Goal: Task Accomplishment & Management: Manage account settings

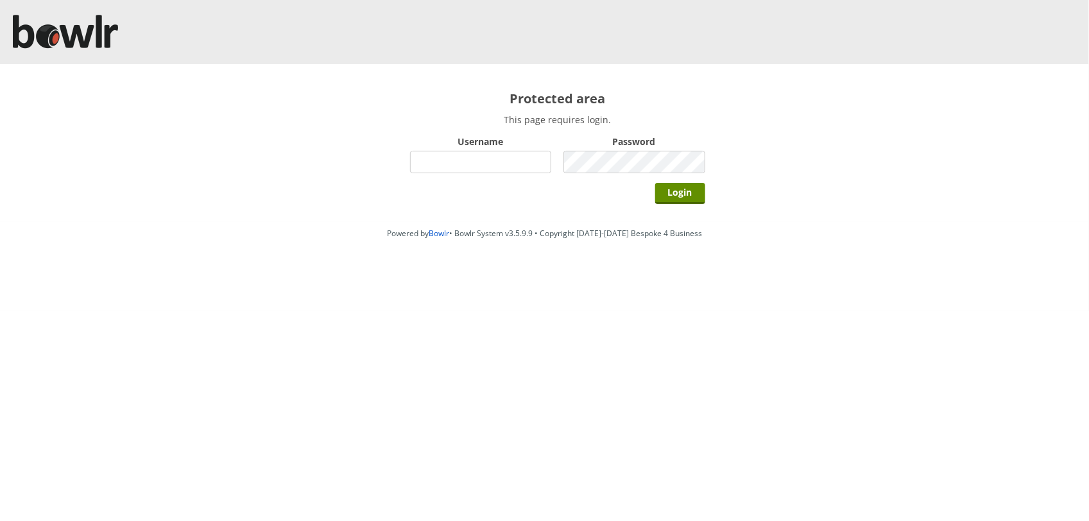
click at [445, 160] on input "Username" at bounding box center [481, 162] width 142 height 22
type input "BarRinkMonitor"
click at [655, 183] on input "Login" at bounding box center [680, 193] width 50 height 21
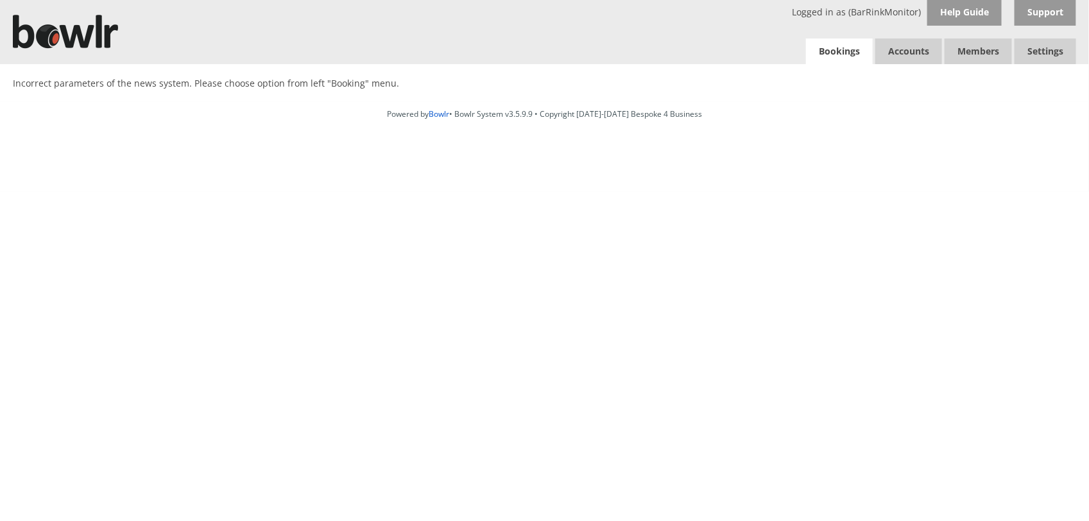
click at [830, 53] on link "Bookings" at bounding box center [839, 52] width 67 height 26
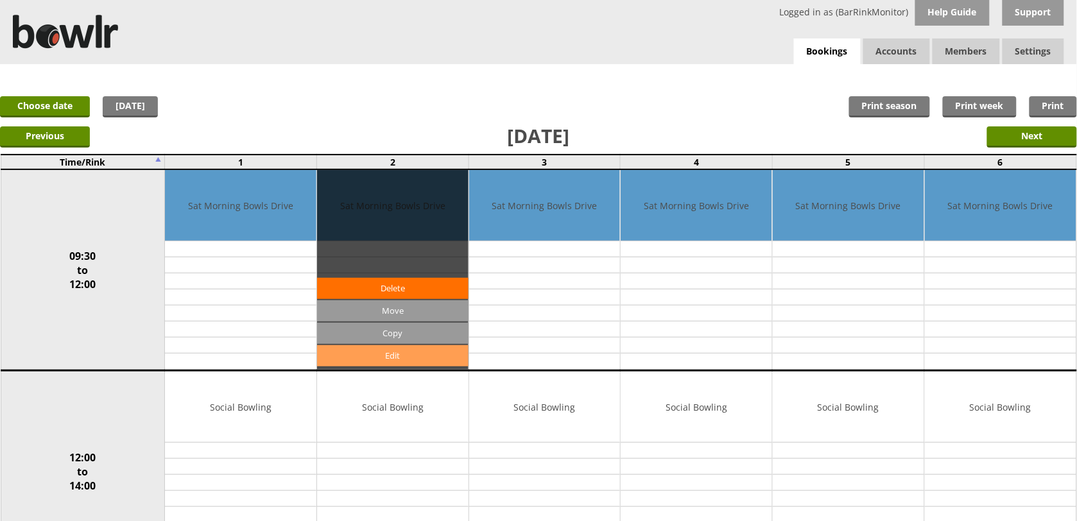
click at [368, 351] on link "Edit" at bounding box center [392, 355] width 151 height 21
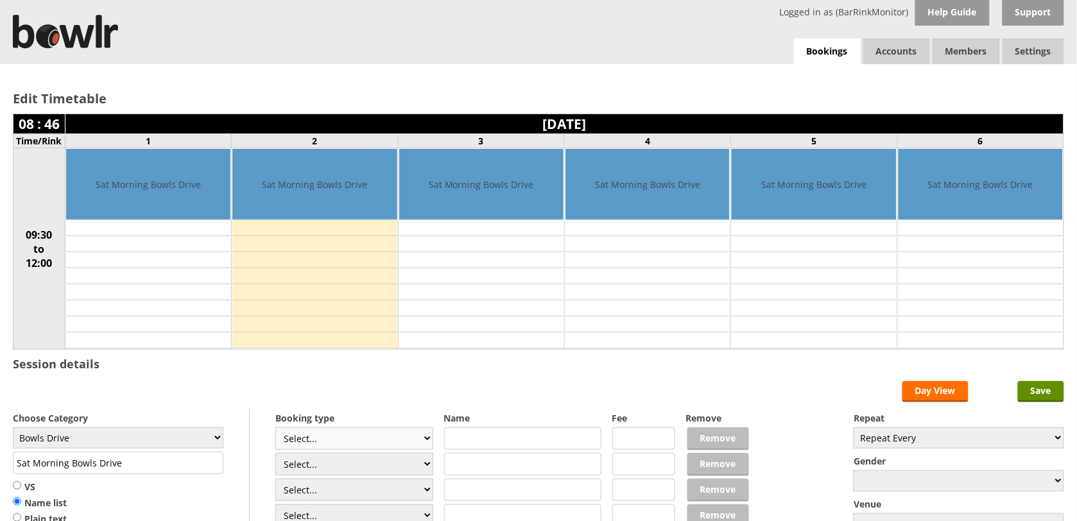
click at [319, 441] on select "Select... Club Competition (Member) Club Competition (Visitor) National (Member…" at bounding box center [354, 438] width 158 height 22
select select "1_45"
click at [275, 429] on select "Select... Club Competition (Member) Club Competition (Visitor) National (Member…" at bounding box center [354, 438] width 158 height 22
type input "Bowls Drive"
type input "5.0000"
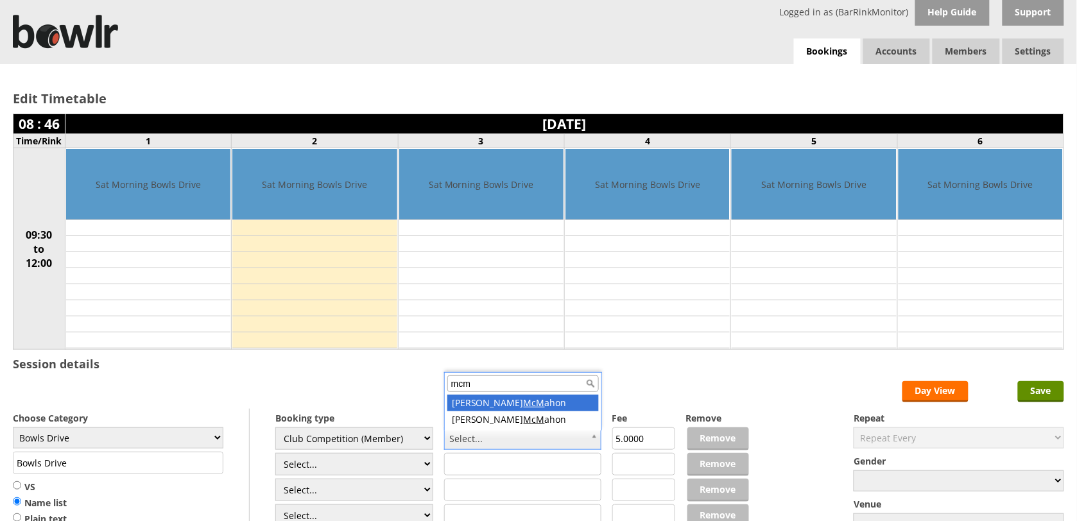
type input "mcm"
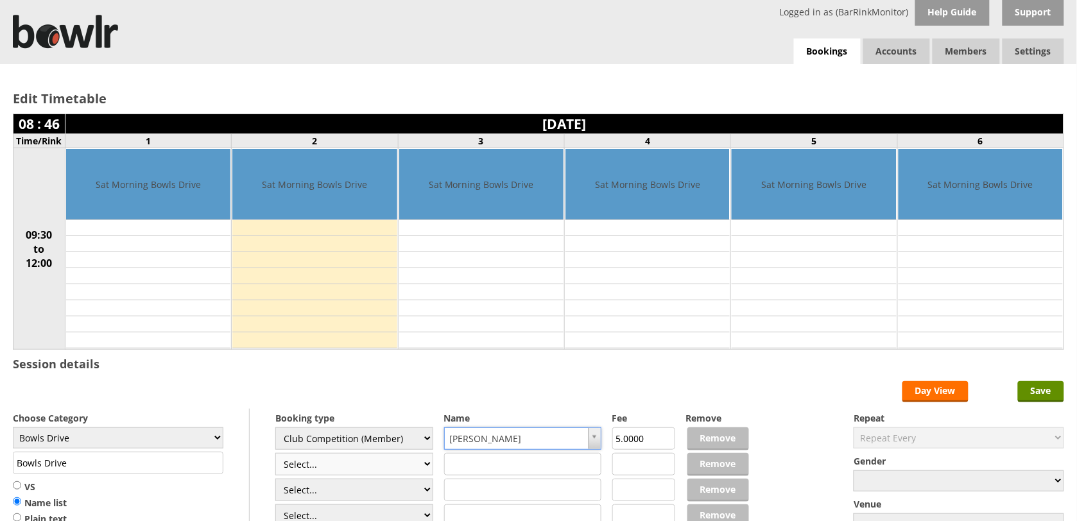
click at [366, 468] on select "Select... Club Competition (Member) Club Competition (Visitor) National (Member…" at bounding box center [354, 464] width 158 height 22
select select "1_45"
click at [275, 455] on select "Select... Club Competition (Member) Club Competition (Visitor) National (Member…" at bounding box center [354, 464] width 158 height 22
type input "5.0000"
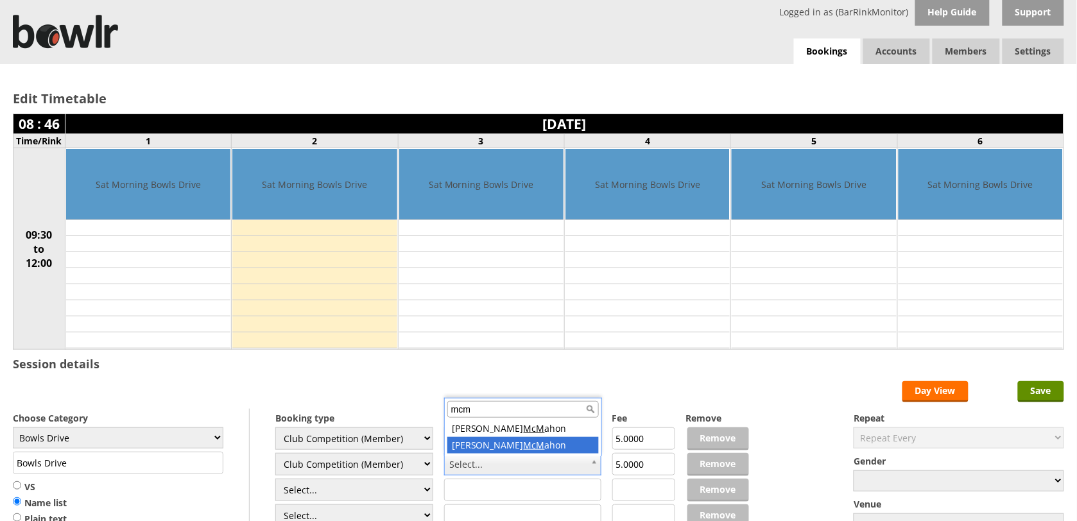
type input "mcm"
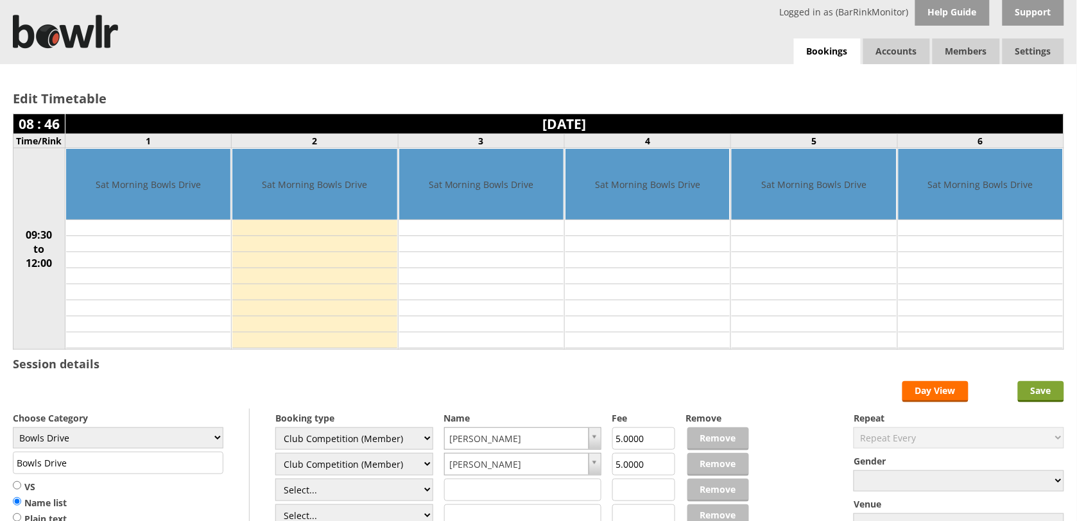
click at [1041, 395] on input "Save" at bounding box center [1041, 391] width 46 height 21
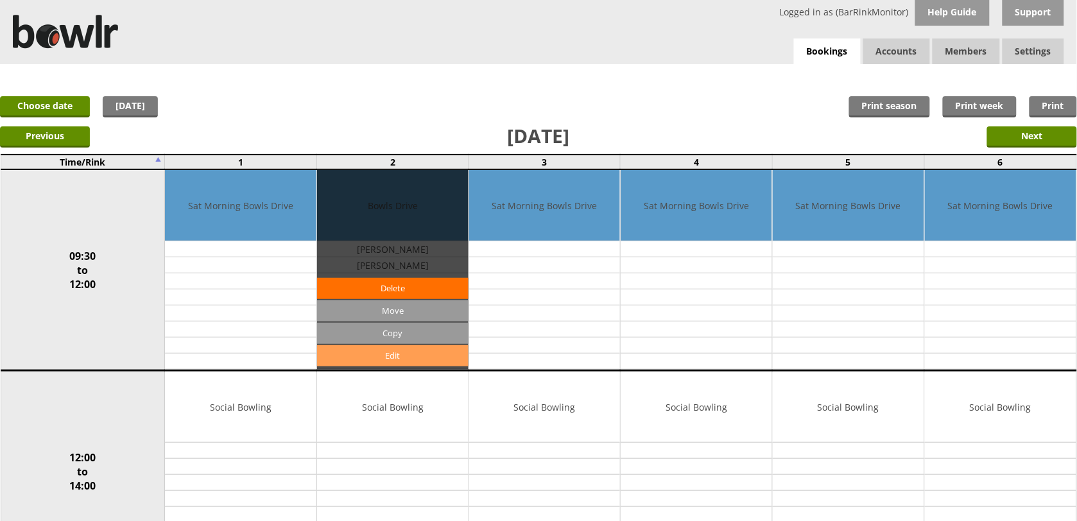
click at [418, 360] on link "Edit" at bounding box center [392, 355] width 151 height 21
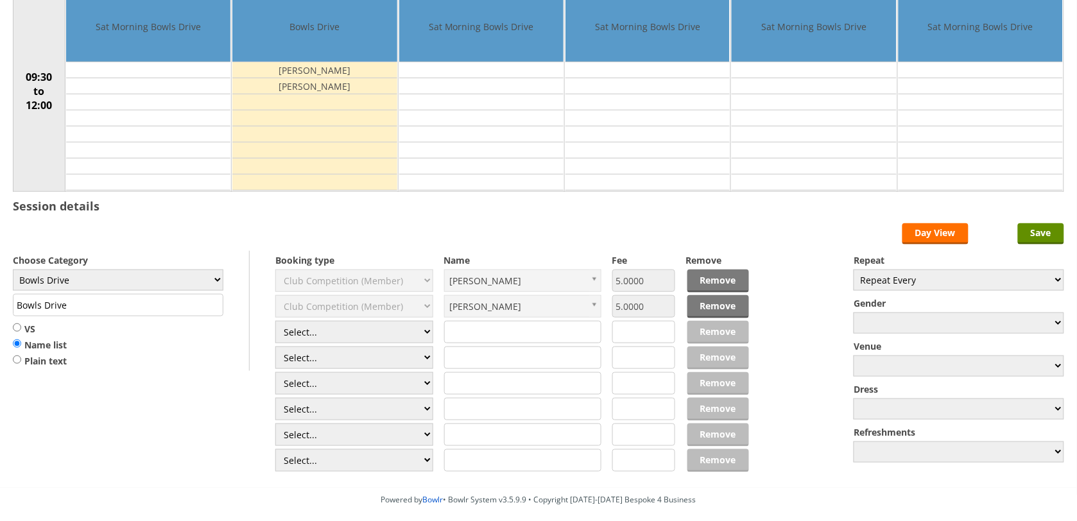
scroll to position [219, 0]
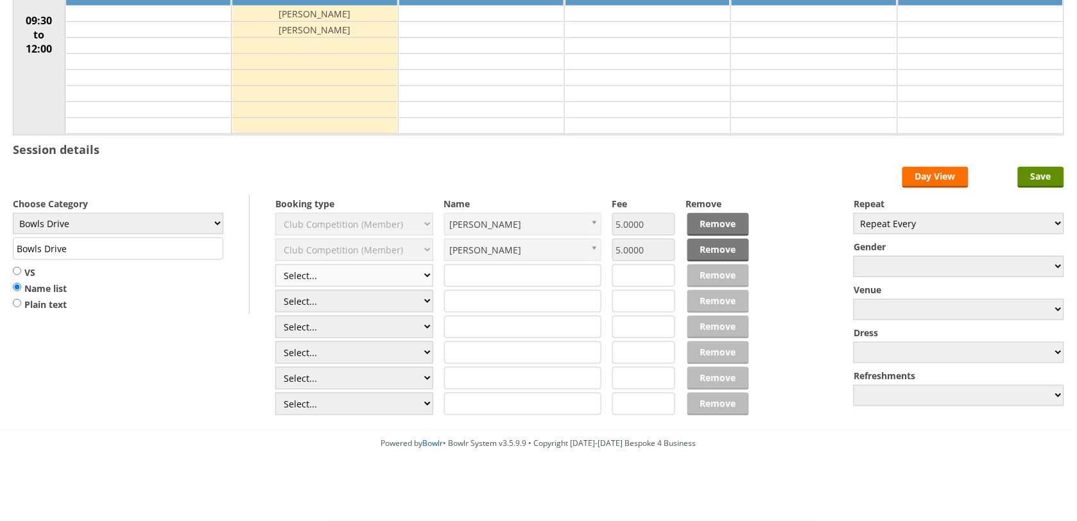
click at [350, 275] on select "Select... Club Competition (Member) Club Competition (Visitor) National (Member…" at bounding box center [354, 275] width 158 height 22
select select "1_45"
click at [275, 264] on select "Select... Club Competition (Member) Club Competition (Visitor) National (Member…" at bounding box center [354, 275] width 158 height 22
type input "5.0000"
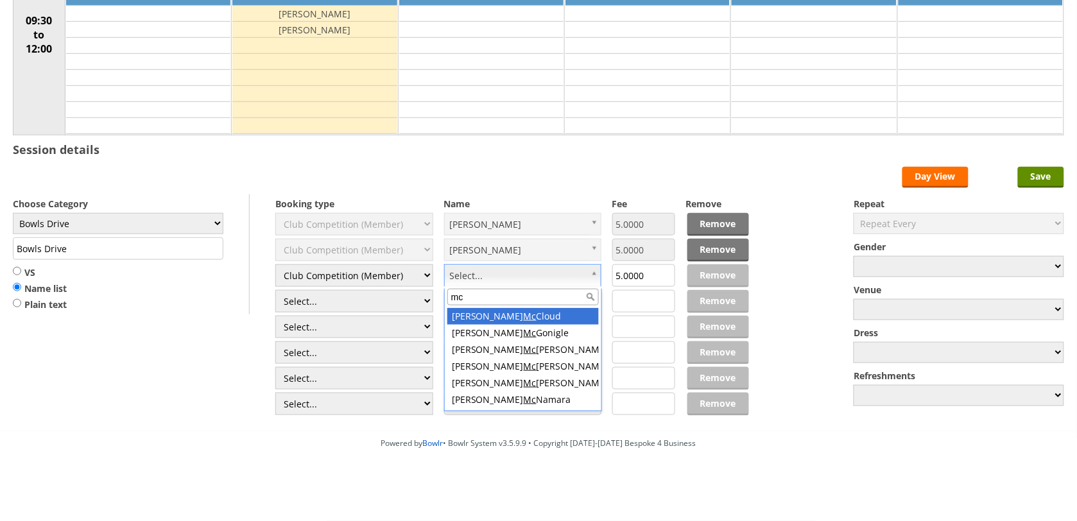
type input "mcn"
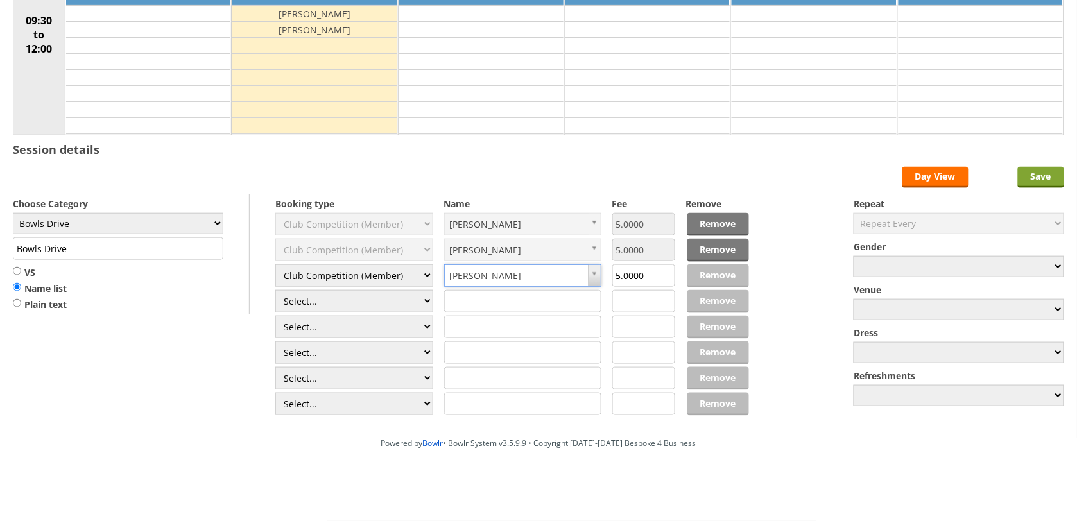
click at [1057, 172] on input "Save" at bounding box center [1041, 177] width 46 height 21
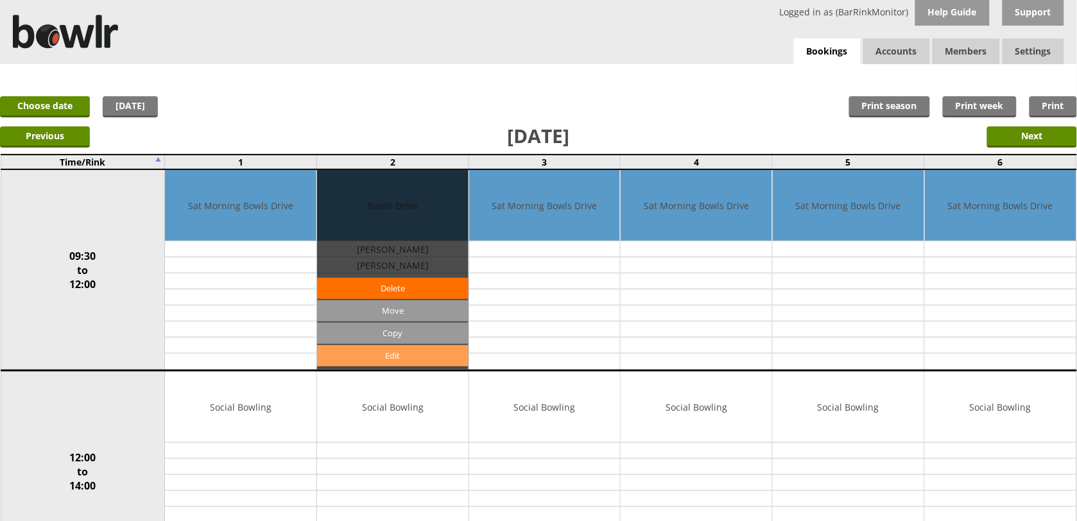
click at [366, 357] on link "Edit" at bounding box center [392, 355] width 151 height 21
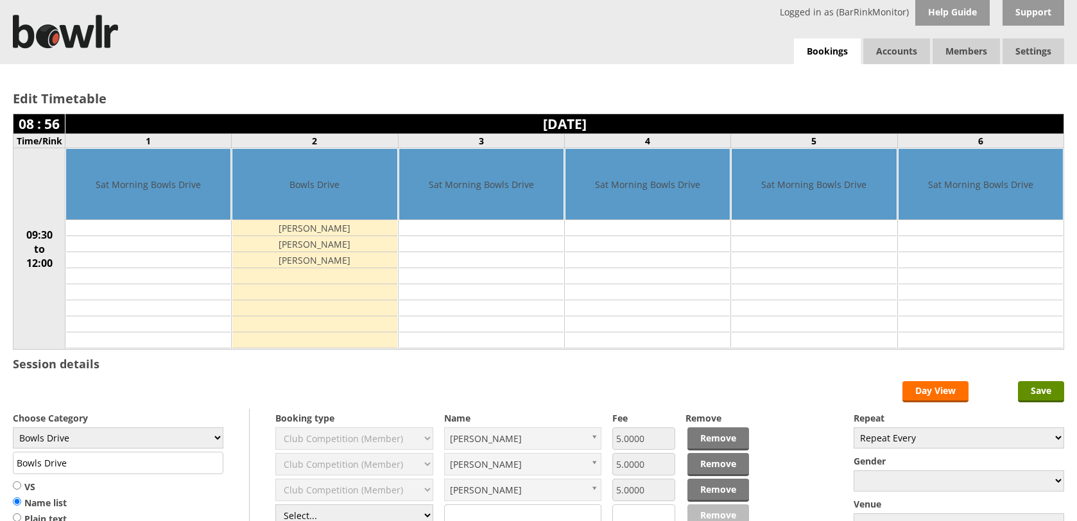
scroll to position [219, 0]
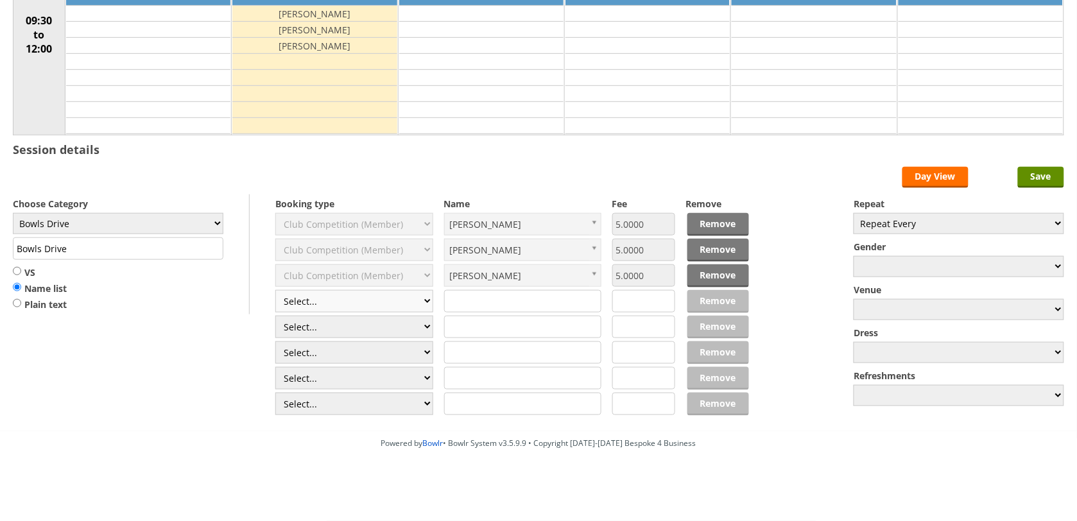
click at [332, 300] on select "Select... Club Competition (Member) Club Competition (Visitor) National (Member…" at bounding box center [354, 301] width 158 height 22
select select "1_54"
click at [275, 290] on select "Select... Club Competition (Member) Club Competition (Visitor) National (Member…" at bounding box center [354, 301] width 158 height 22
type input "3.0000"
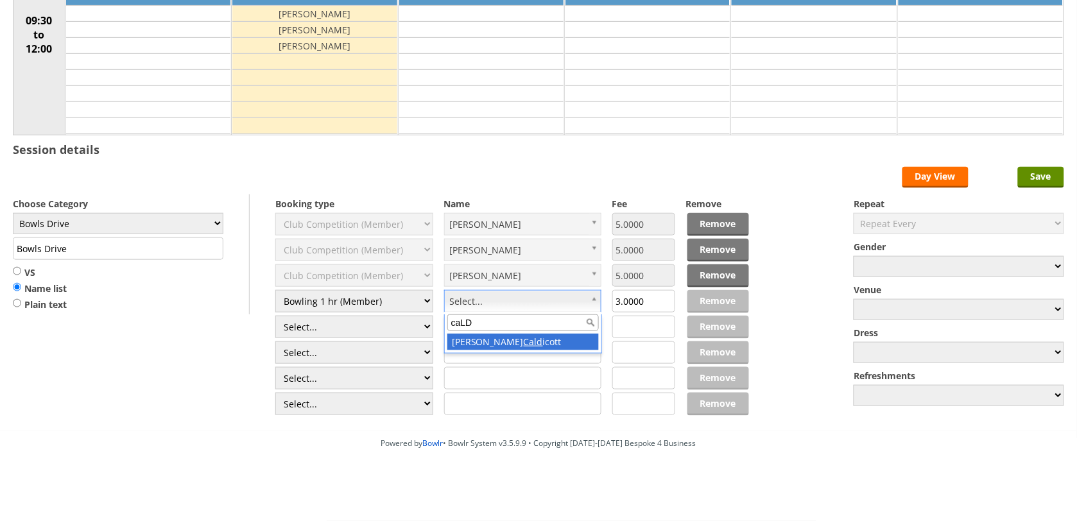
type input "caLD"
click at [313, 327] on select "Select... Club Competition (Member) Club Competition (Visitor) National (Member…" at bounding box center [354, 327] width 158 height 22
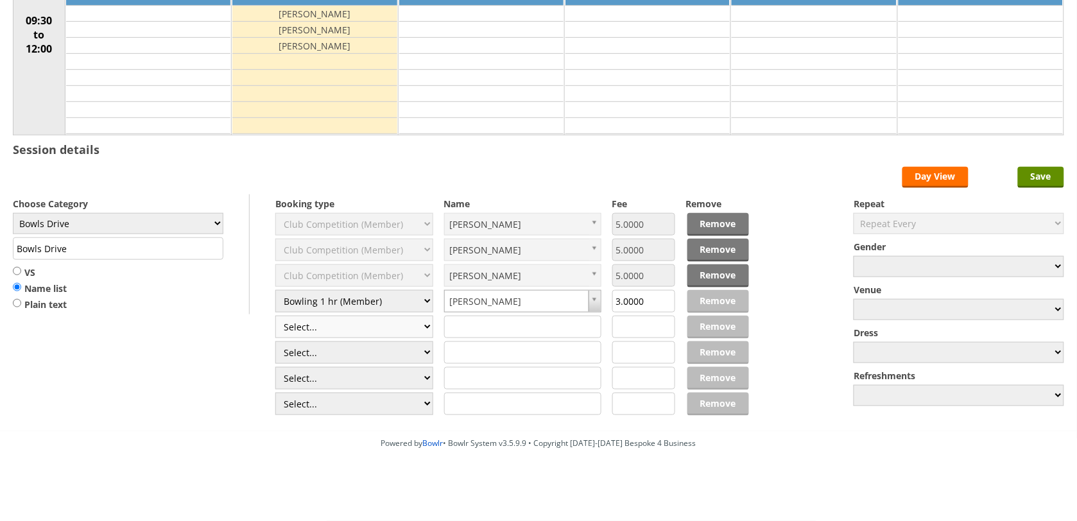
select select "1_45"
click at [275, 316] on select "Select... Club Competition (Member) Club Competition (Visitor) National (Member…" at bounding box center [354, 327] width 158 height 22
type input "5.0000"
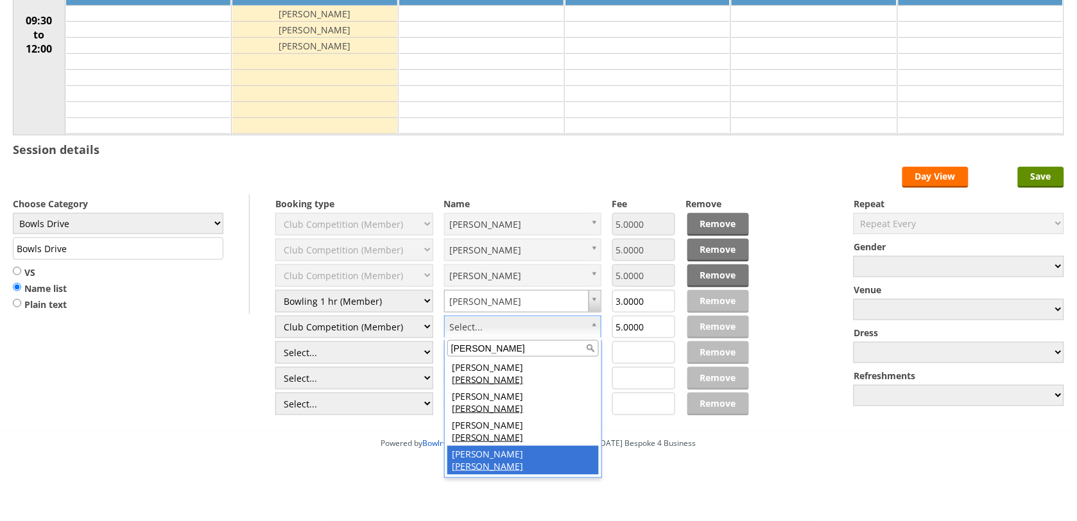
type input "CLARK"
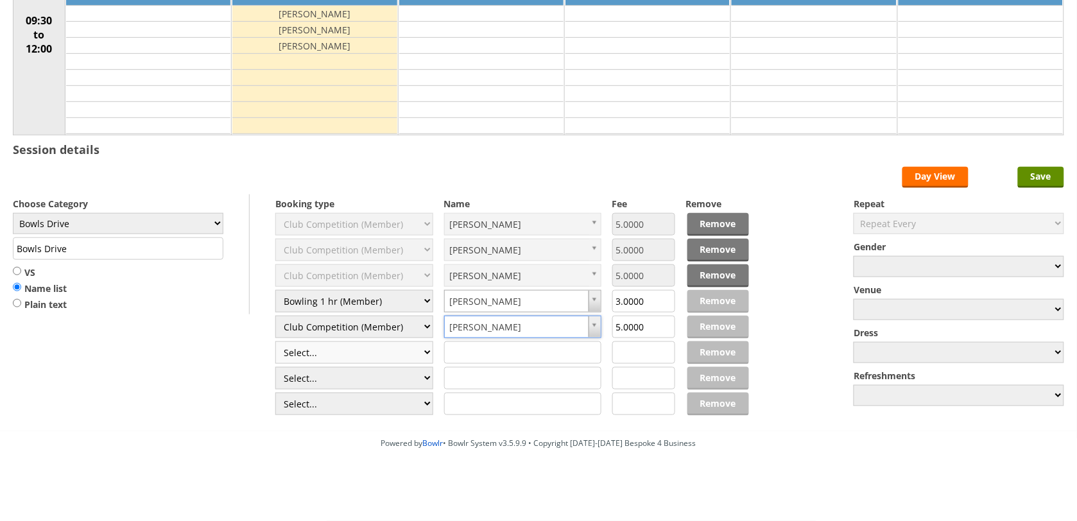
click at [345, 355] on select "Select... Club Competition (Member) Club Competition (Visitor) National (Member…" at bounding box center [354, 352] width 158 height 22
select select "1_45"
click at [275, 341] on select "Select... Club Competition (Member) Club Competition (Visitor) National (Member…" at bounding box center [354, 352] width 158 height 22
type input "5.0000"
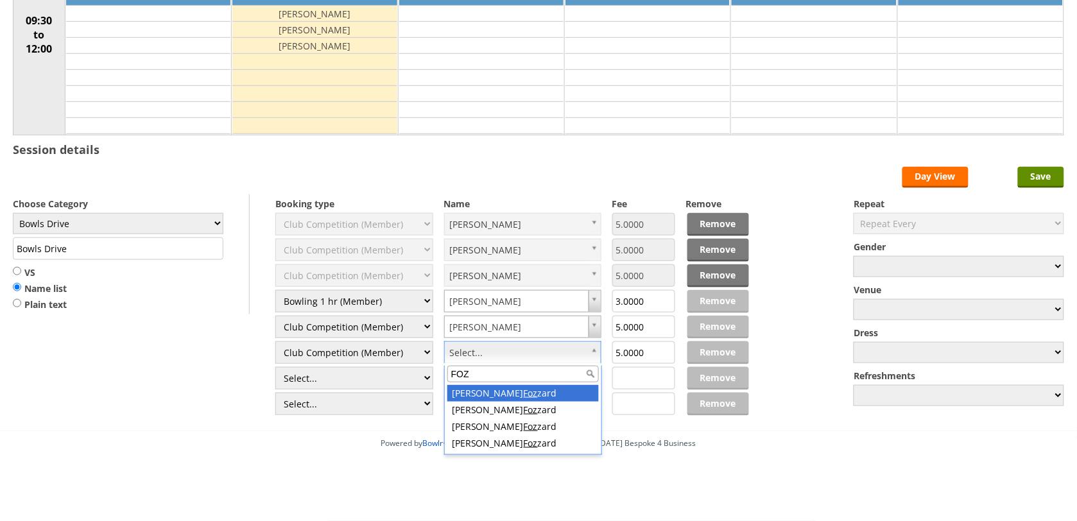
type input "FOZ"
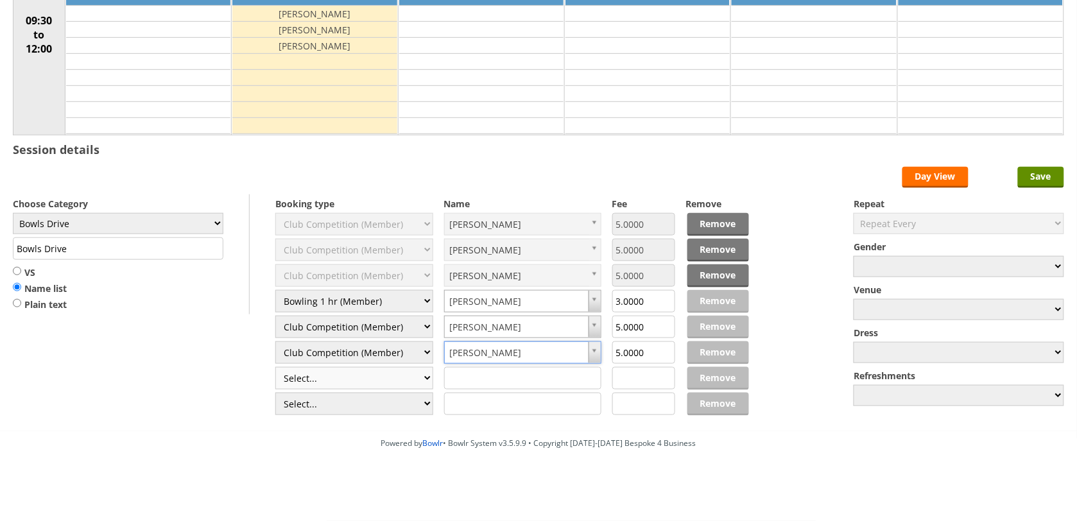
click at [390, 373] on select "Select... Club Competition (Member) Club Competition (Visitor) National (Member…" at bounding box center [354, 378] width 158 height 22
select select "1_45"
click at [275, 367] on select "Select... Club Competition (Member) Club Competition (Visitor) National (Member…" at bounding box center [354, 378] width 158 height 22
type input "5.0000"
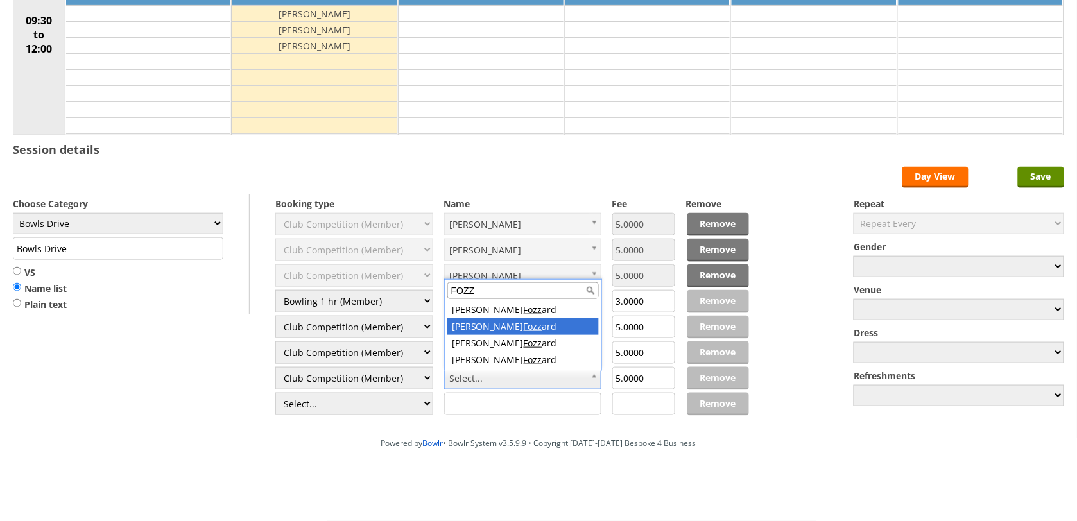
type input "FOZZ"
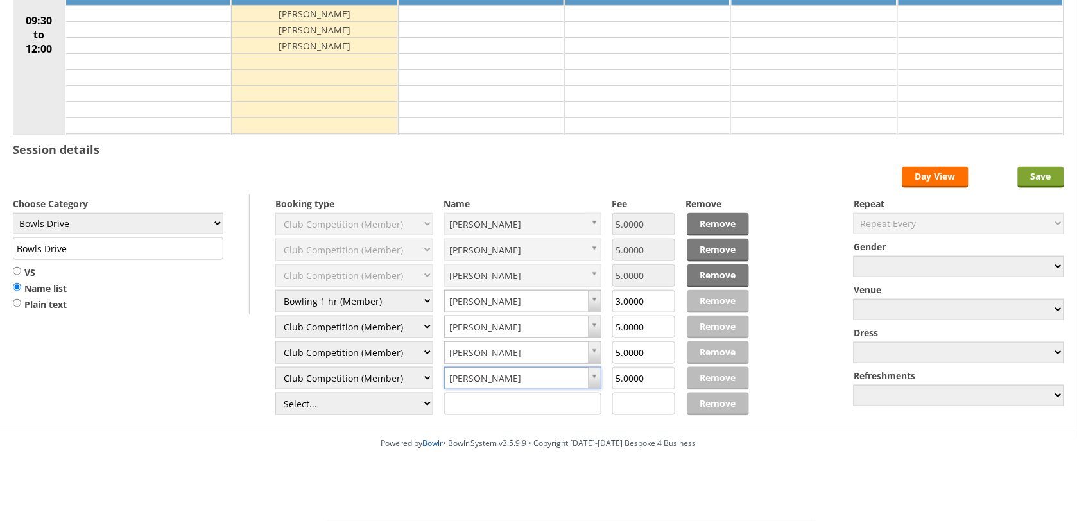
click at [1056, 175] on input "Save" at bounding box center [1041, 177] width 46 height 21
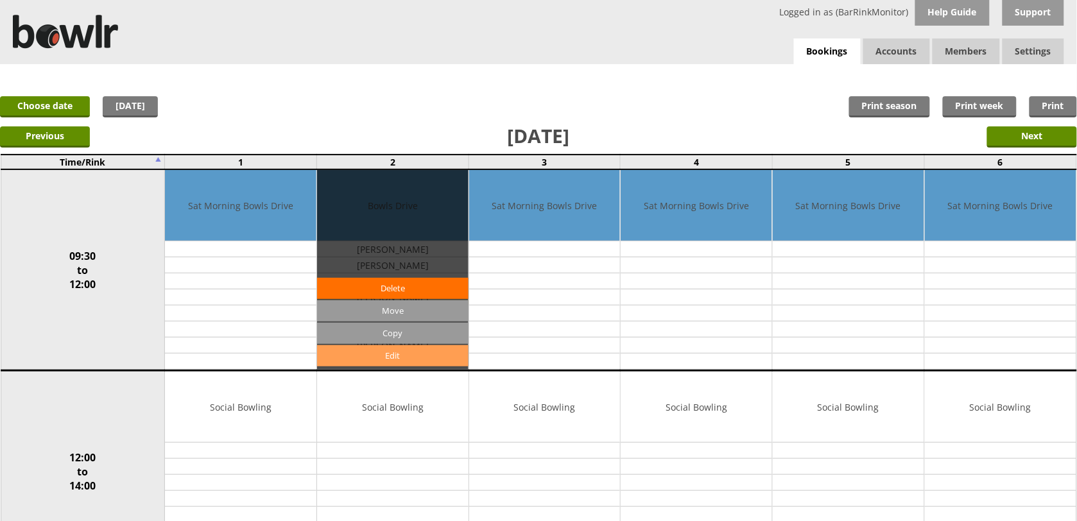
click at [403, 357] on link "Edit" at bounding box center [392, 355] width 151 height 21
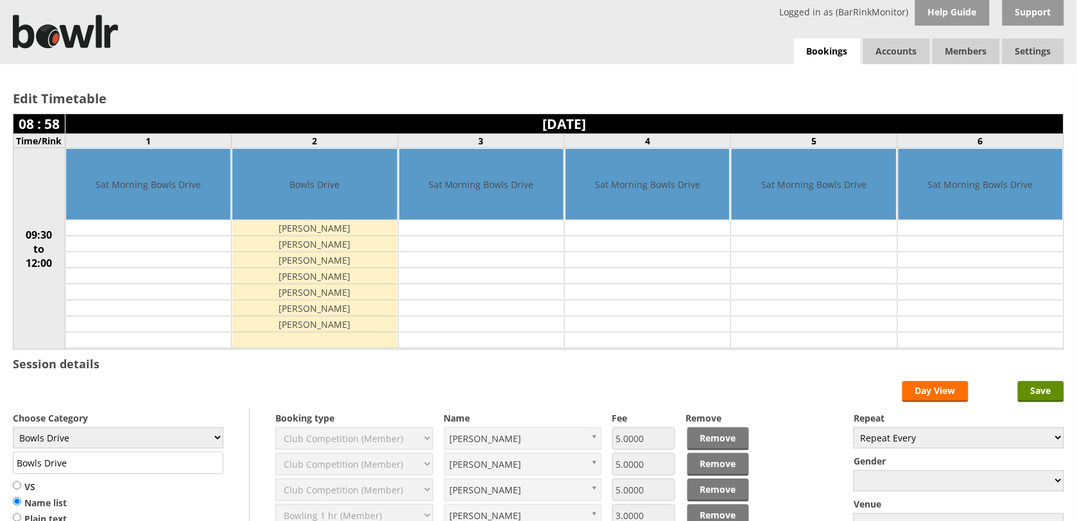
scroll to position [219, 0]
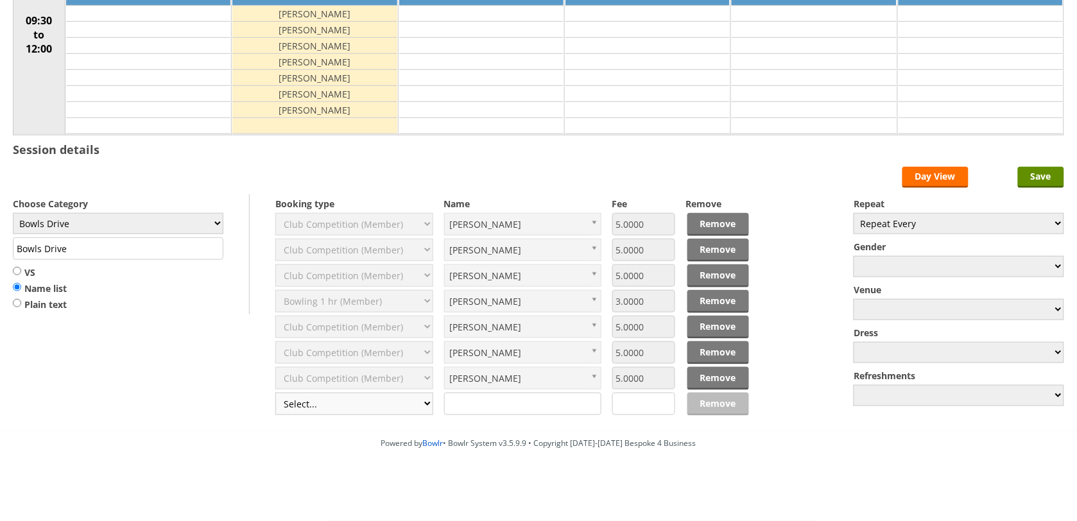
click at [337, 402] on select "Select... Club Competition (Member) Club Competition (Visitor) National (Member…" at bounding box center [354, 404] width 158 height 22
select select "1_45"
click at [275, 393] on select "Select... Club Competition (Member) Club Competition (Visitor) National (Member…" at bounding box center [354, 404] width 158 height 22
type input "5.0000"
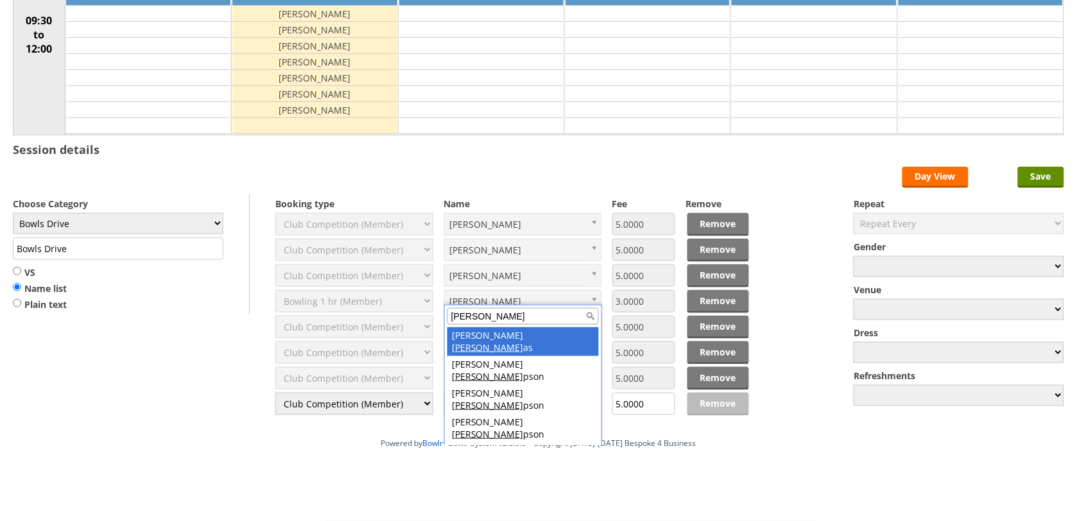
type input "THOM"
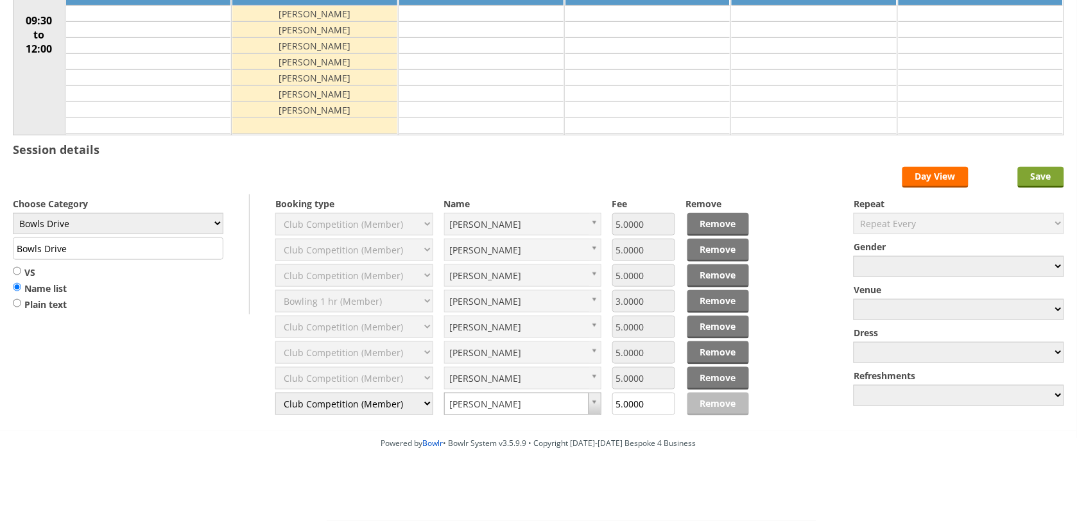
click at [1040, 175] on input "Save" at bounding box center [1041, 177] width 46 height 21
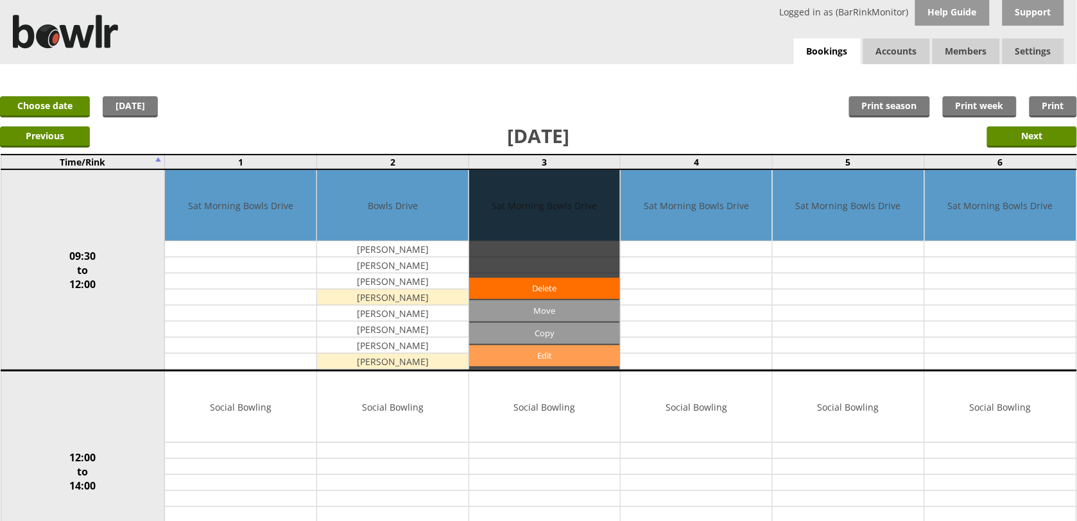
click at [547, 354] on link "Edit" at bounding box center [544, 355] width 151 height 21
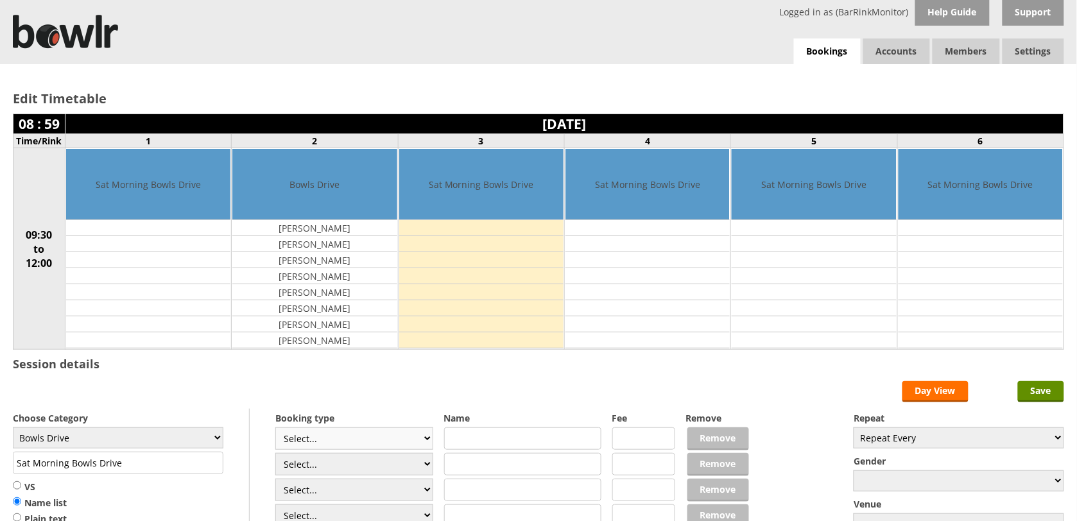
click at [357, 438] on select "Select... Club Competition (Member) Club Competition (Visitor) National (Member…" at bounding box center [354, 438] width 158 height 22
select select "1_45"
click at [275, 429] on select "Select... Club Competition (Member) Club Competition (Visitor) National (Member…" at bounding box center [354, 438] width 158 height 22
type input "Bowls Drive"
type input "5.0000"
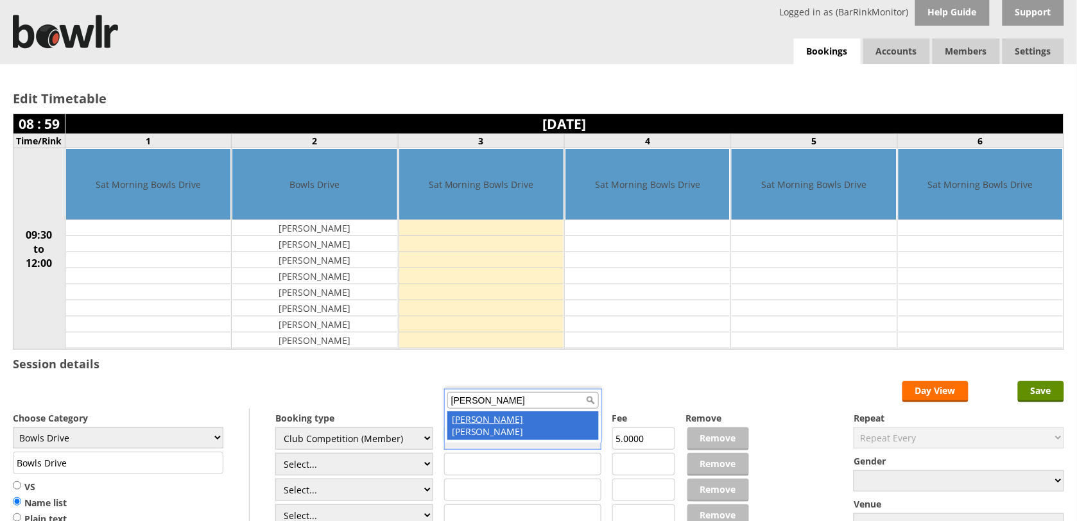
type input "kay"
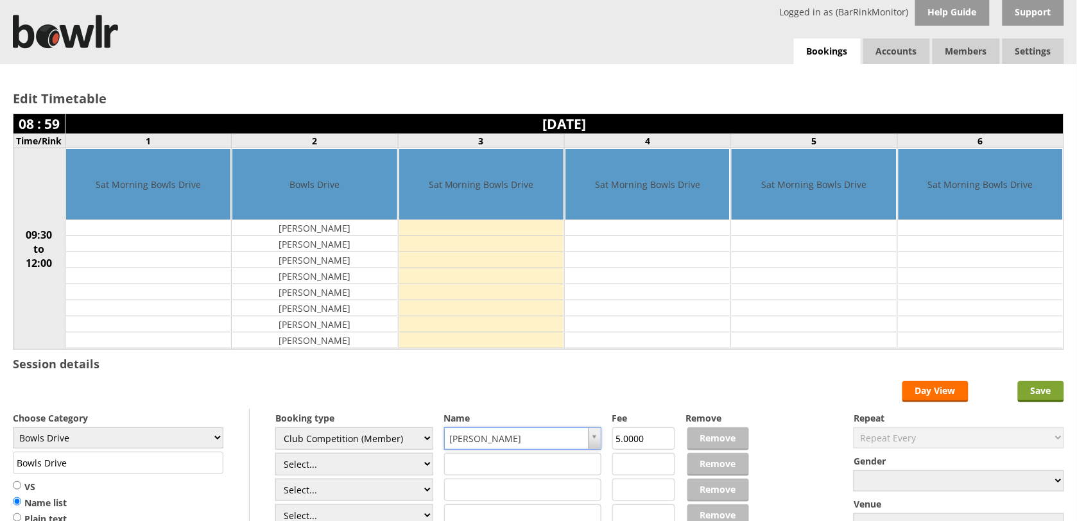
click at [1040, 391] on input "Save" at bounding box center [1041, 391] width 46 height 21
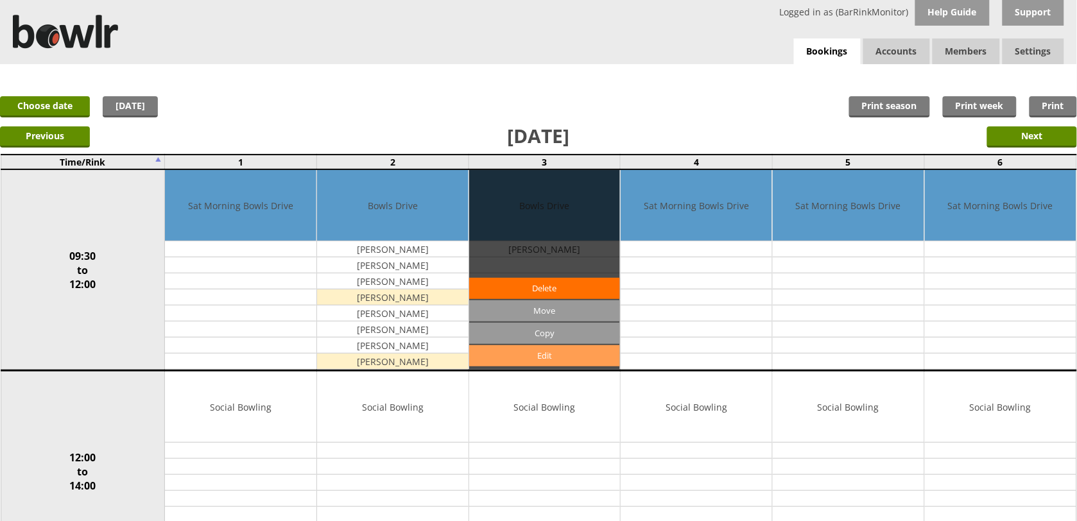
click at [583, 356] on link "Edit" at bounding box center [544, 355] width 151 height 21
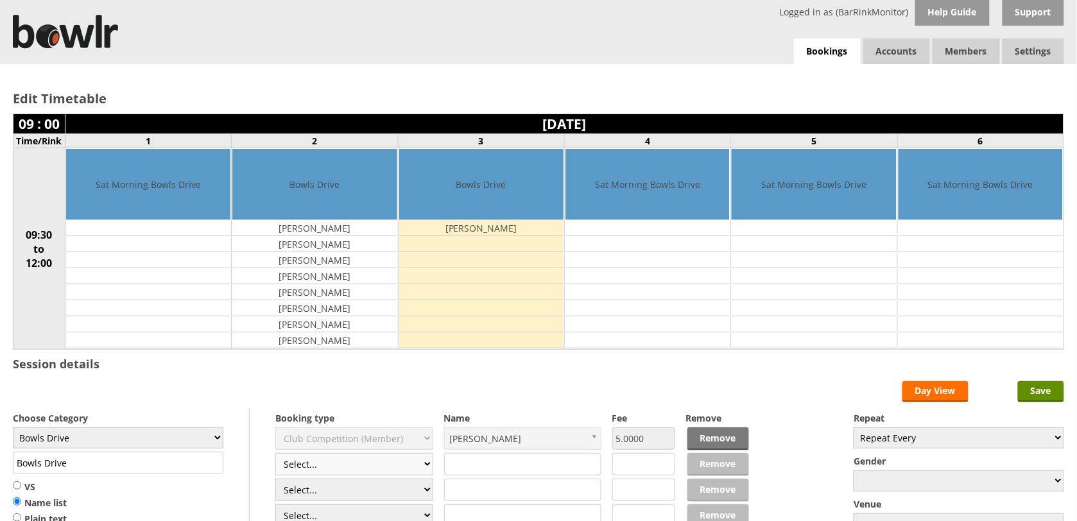
click at [420, 472] on select "Select... Club Competition (Member) Club Competition (Visitor) National (Member…" at bounding box center [354, 464] width 158 height 22
select select "1_49"
click at [275, 455] on select "Select... Club Competition (Member) Club Competition (Visitor) National (Member…" at bounding box center [354, 464] width 158 height 22
type input "1.0000"
click at [421, 467] on select "Select... Club Competition (Member) Club Competition (Visitor) National (Member…" at bounding box center [354, 464] width 158 height 22
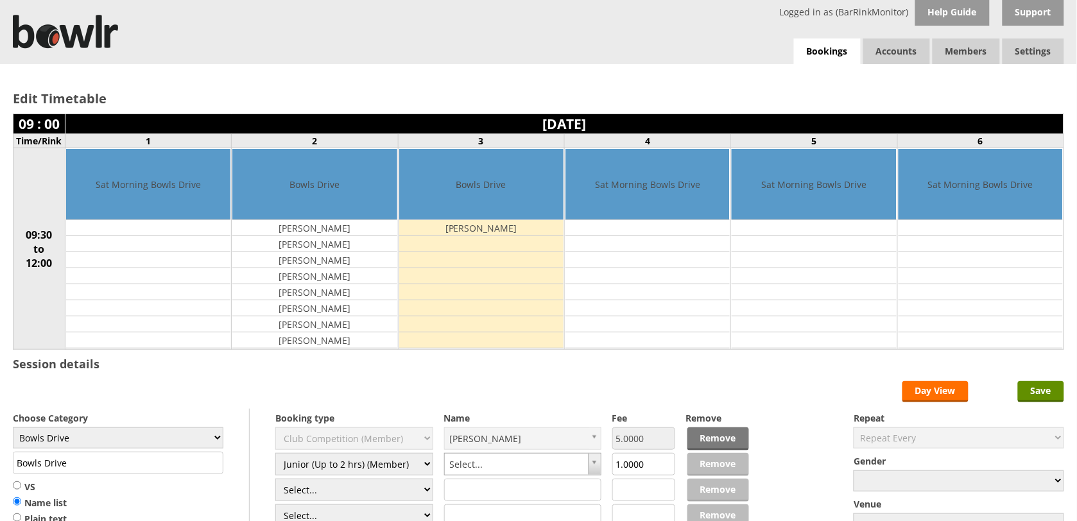
select select "0_49"
click at [275, 455] on select "Select... Club Competition (Member) Club Competition (Visitor) National (Member…" at bounding box center [354, 464] width 158 height 22
type input "2.0000"
click at [530, 464] on input "text" at bounding box center [523, 464] width 158 height 22
type input "[PERSON_NAME]"
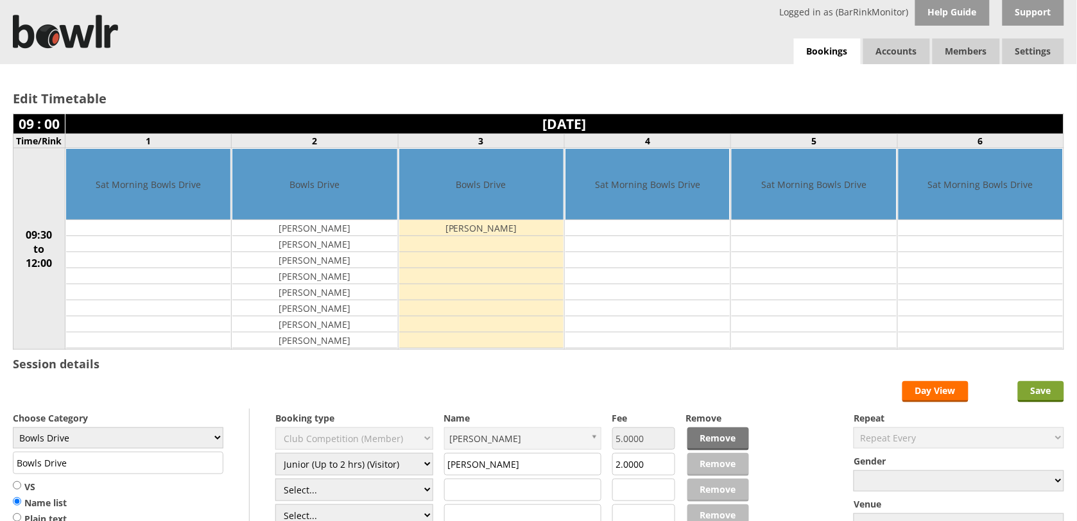
click at [1047, 390] on input "Save" at bounding box center [1041, 391] width 46 height 21
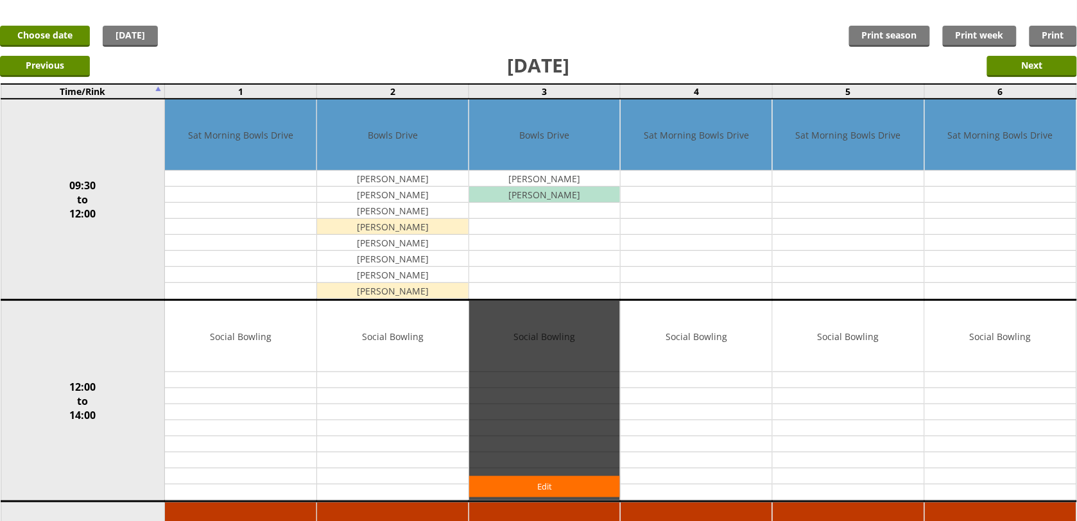
scroll to position [80, 0]
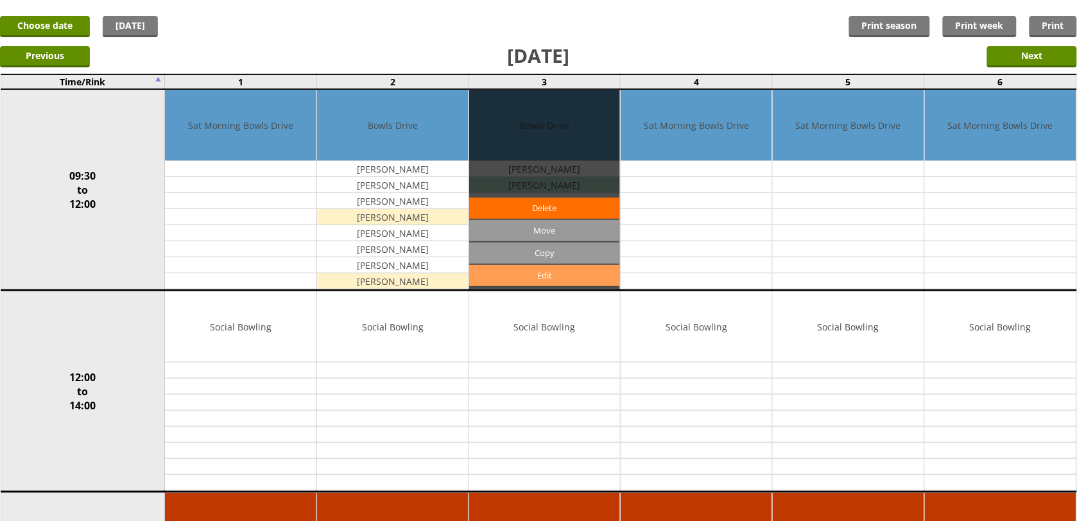
click at [545, 273] on link "Edit" at bounding box center [544, 275] width 151 height 21
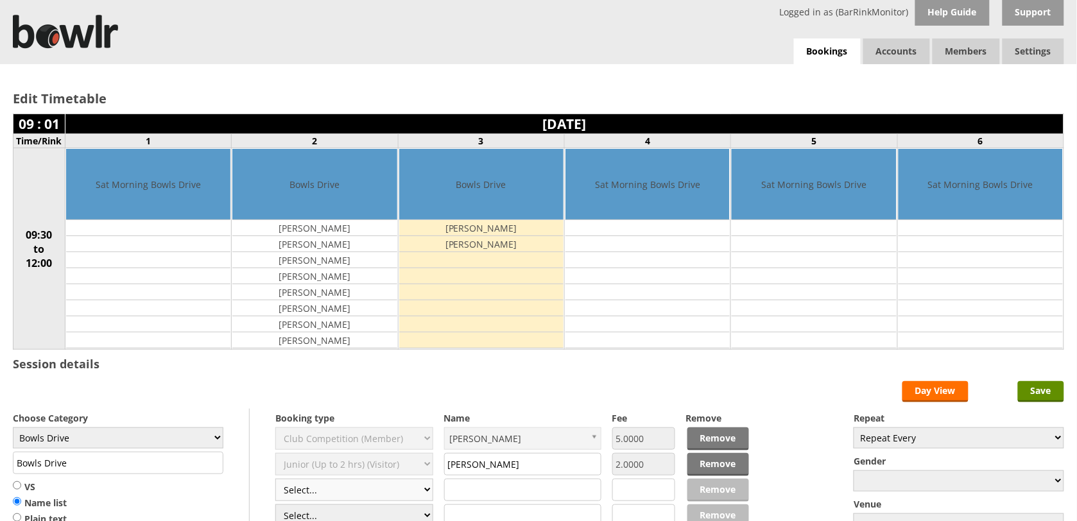
click at [335, 488] on select "Select... Club Competition (Member) Club Competition (Visitor) National (Member…" at bounding box center [354, 490] width 158 height 22
select select "1_45"
click at [275, 481] on select "Select... Club Competition (Member) Club Competition (Visitor) National (Member…" at bounding box center [354, 490] width 158 height 22
type input "5.0000"
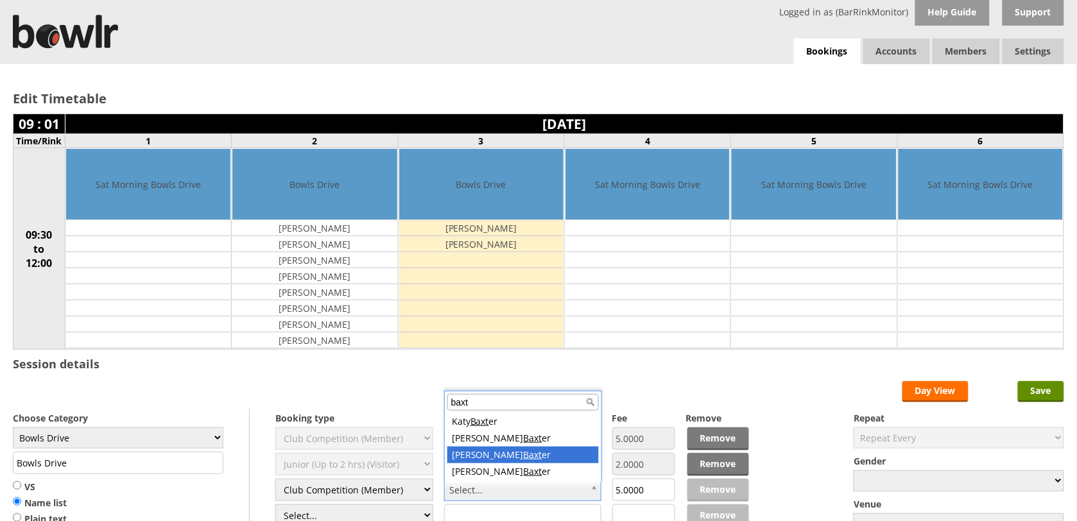
type input "baxt"
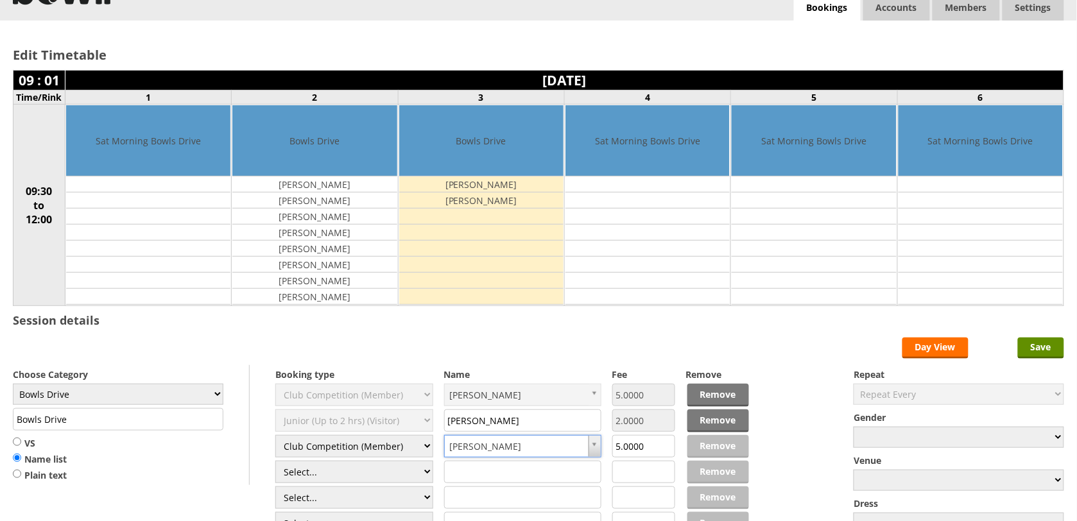
scroll to position [80, 0]
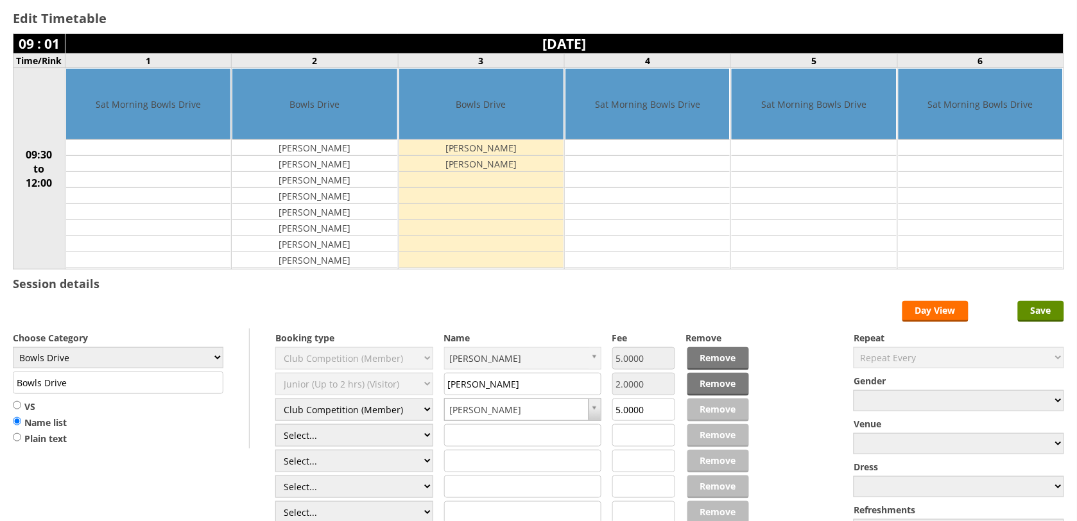
click at [1047, 302] on div "Edit Timetable 09 : 01 Saturday 30th August 2025 Time/Rink 1 2 3 4 5 6 09:30 to…" at bounding box center [538, 274] width 1077 height 581
click at [1047, 312] on input "Save" at bounding box center [1041, 311] width 46 height 21
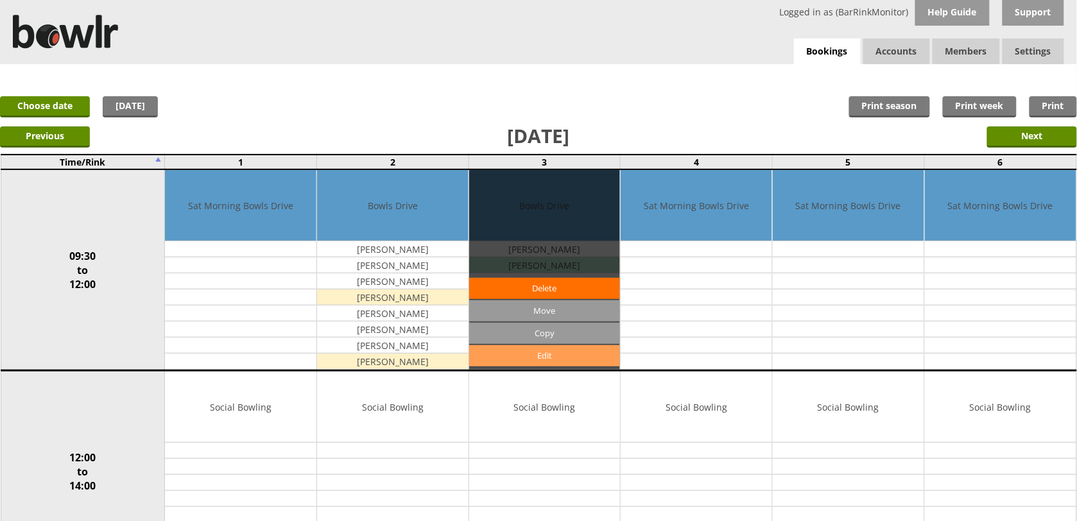
click at [552, 357] on link "Edit" at bounding box center [544, 355] width 151 height 21
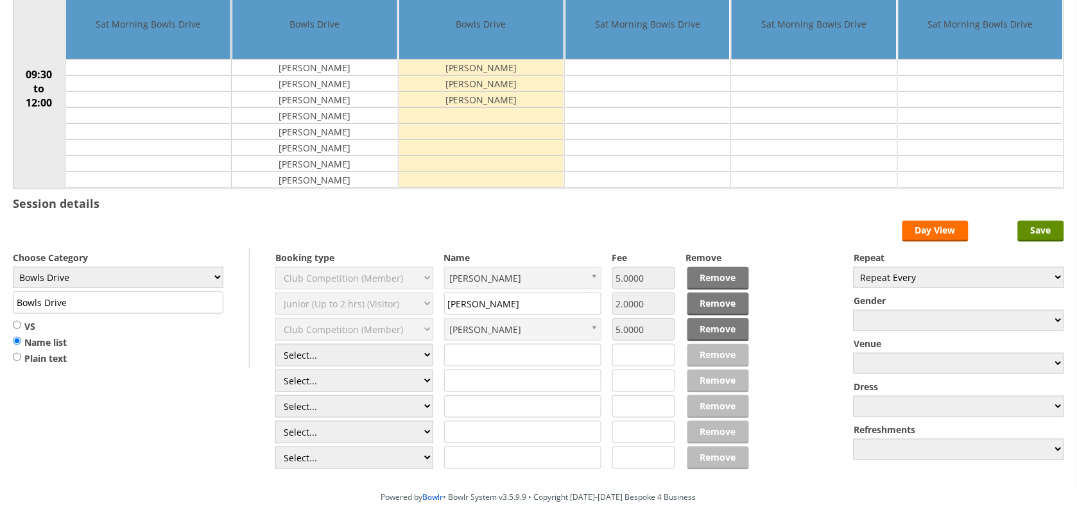
scroll to position [160, 0]
click at [350, 361] on select "Select... Club Competition (Member) Club Competition (Visitor) National (Member…" at bounding box center [354, 355] width 158 height 22
select select "1_45"
click at [275, 346] on select "Select... Club Competition (Member) Club Competition (Visitor) National (Member…" at bounding box center [354, 355] width 158 height 22
type input "5.0000"
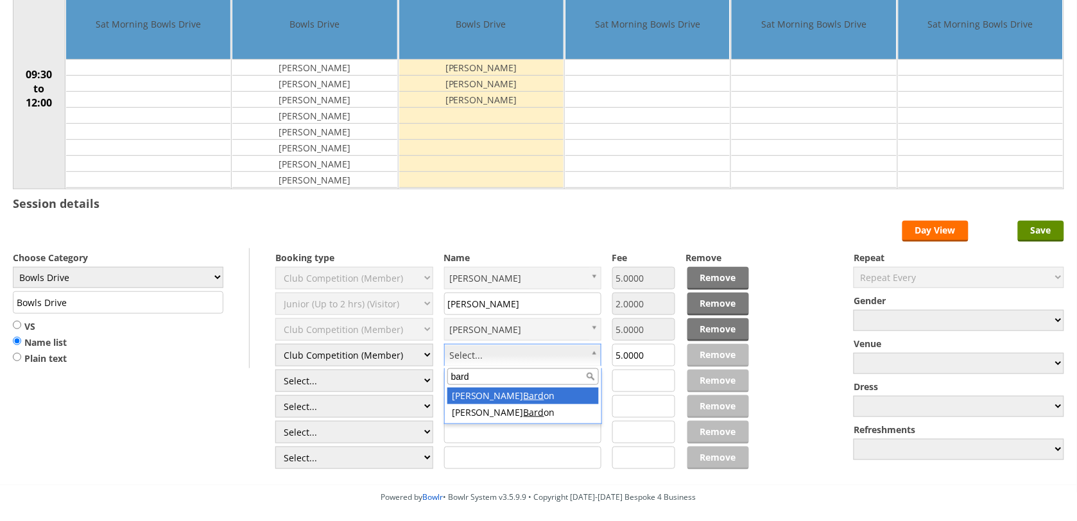
type input "bard"
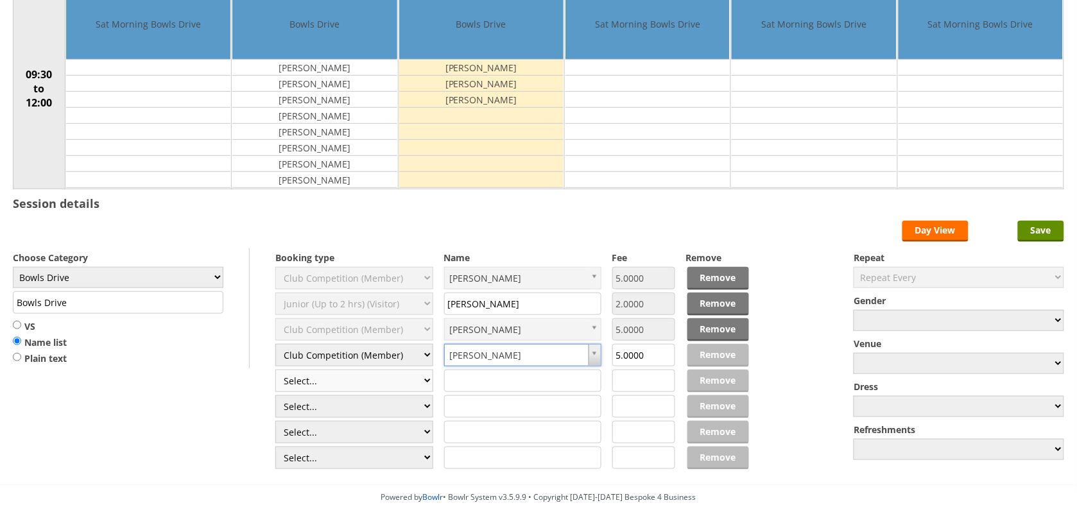
click at [399, 382] on select "Select... Club Competition (Member) Club Competition (Visitor) National (Member…" at bounding box center [354, 381] width 158 height 22
select select "1_45"
click at [275, 372] on select "Select... Club Competition (Member) Club Competition (Visitor) National (Member…" at bounding box center [354, 381] width 158 height 22
type input "5.0000"
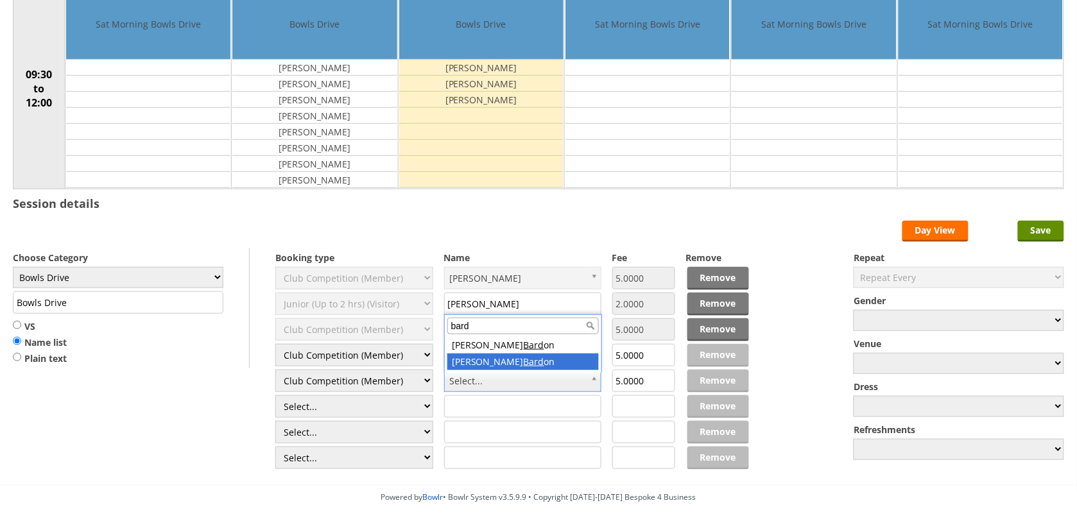
type input "bard"
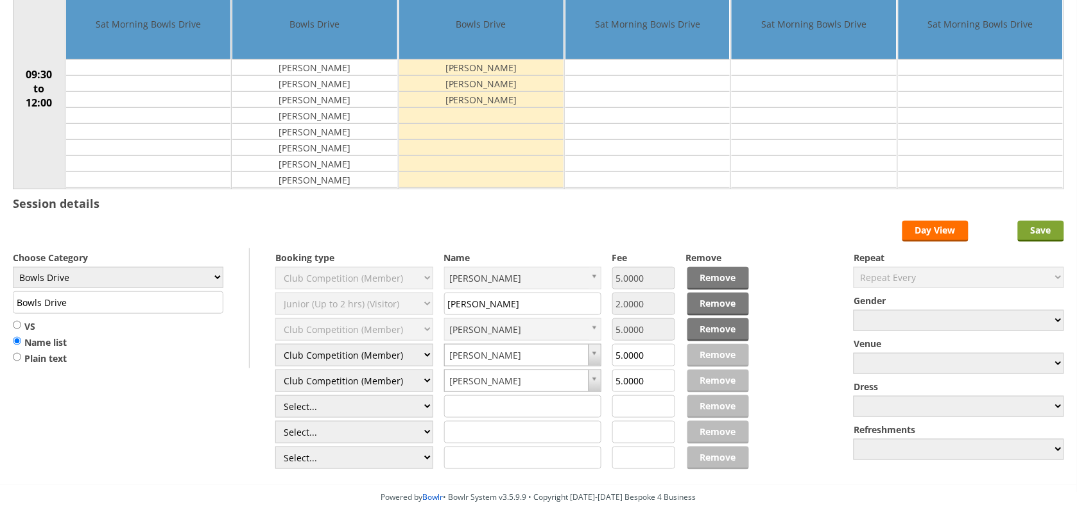
click at [1054, 234] on input "Save" at bounding box center [1041, 231] width 46 height 21
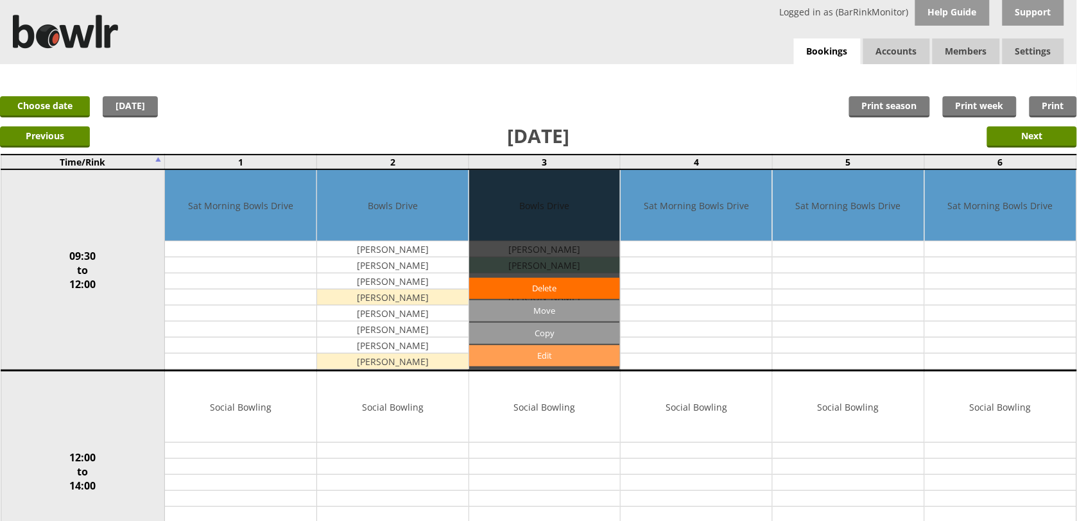
click at [544, 357] on link "Edit" at bounding box center [544, 355] width 151 height 21
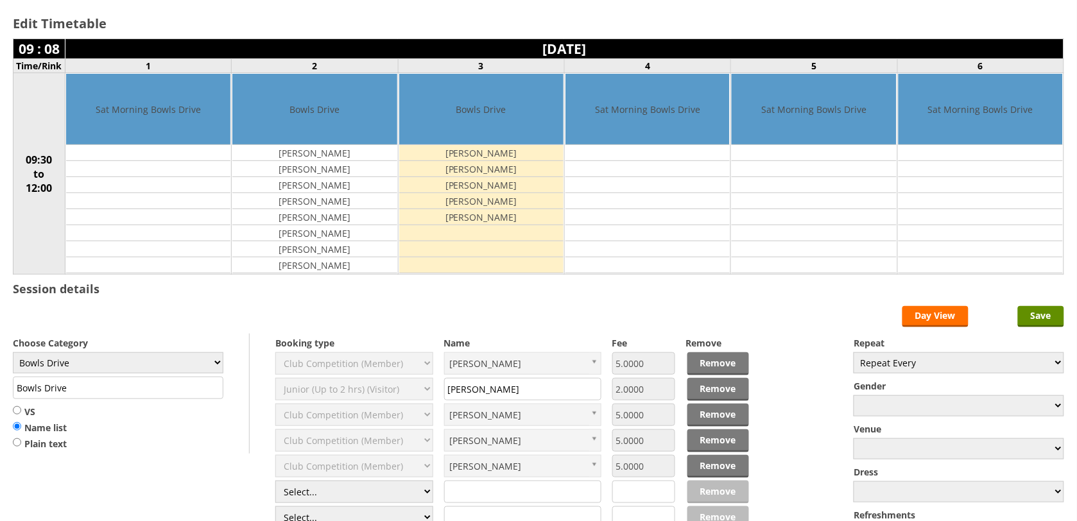
scroll to position [160, 0]
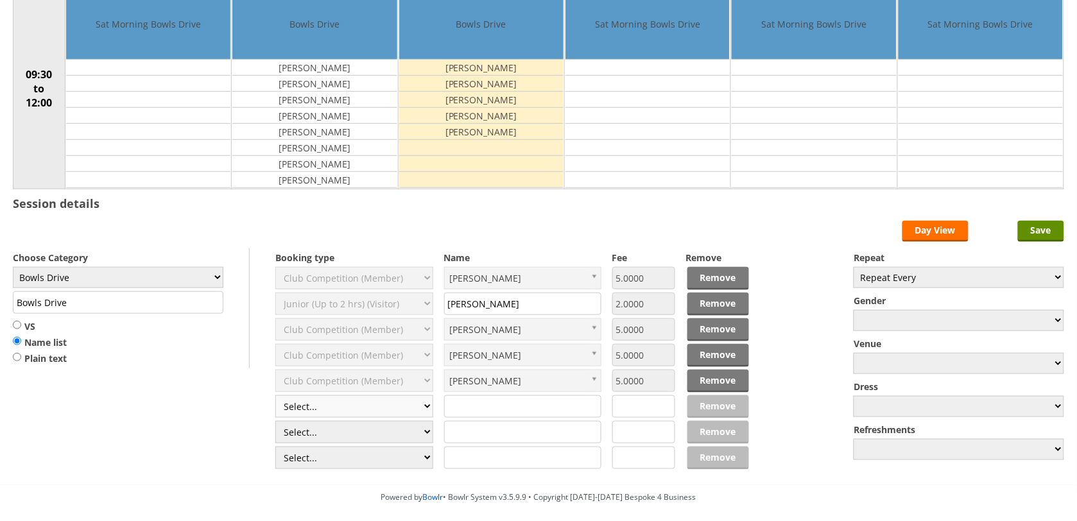
click at [374, 413] on select "Select... Club Competition (Member) Club Competition (Visitor) National (Member…" at bounding box center [354, 406] width 158 height 22
select select "1_45"
click at [275, 397] on select "Select... Club Competition (Member) Club Competition (Visitor) National (Member…" at bounding box center [354, 406] width 158 height 22
type input "5.0000"
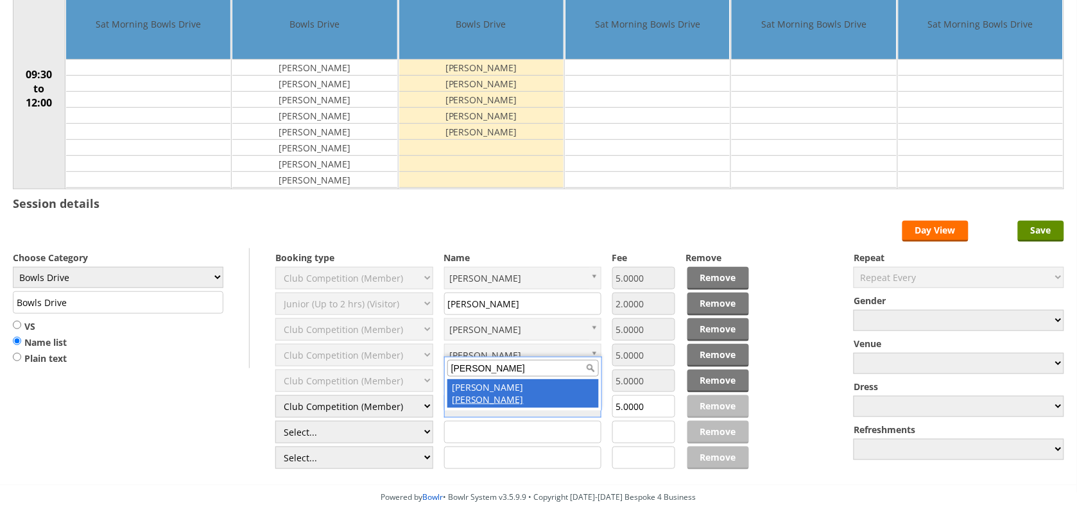
type input "rudd"
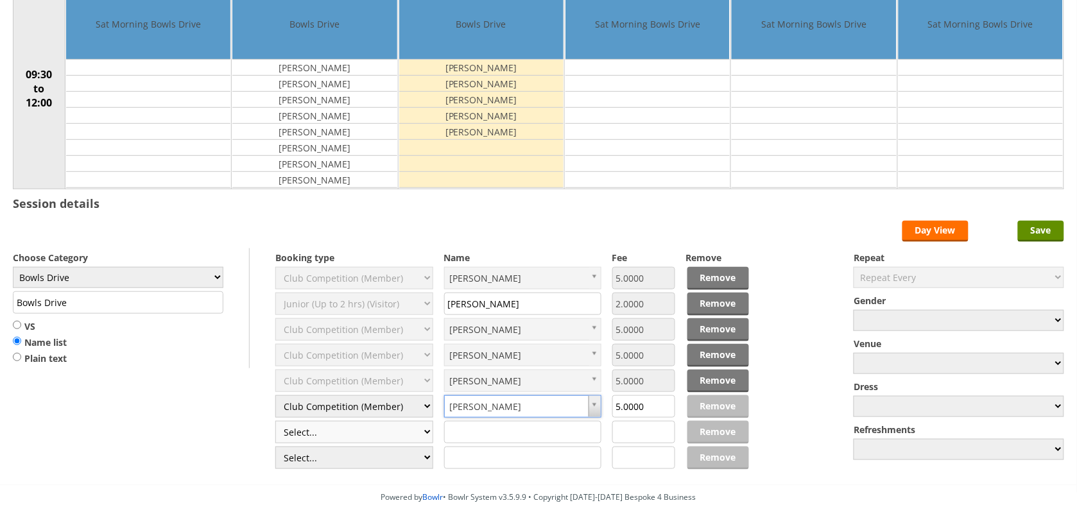
click at [364, 434] on select "Select... Club Competition (Member) Club Competition (Visitor) National (Member…" at bounding box center [354, 432] width 158 height 22
select select "1_45"
click at [275, 423] on select "Select... Club Competition (Member) Club Competition (Visitor) National (Member…" at bounding box center [354, 432] width 158 height 22
type input "5.0000"
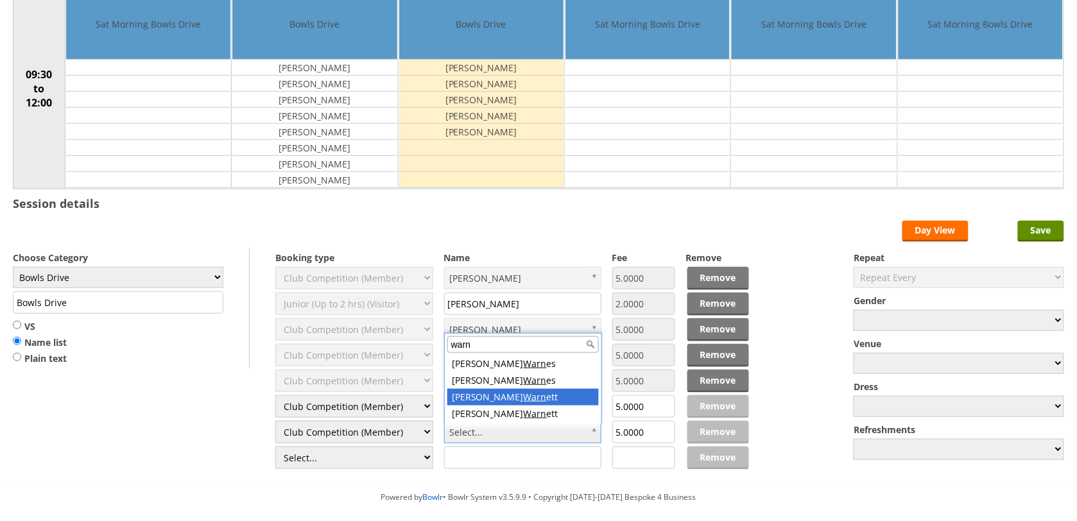
type input "warn"
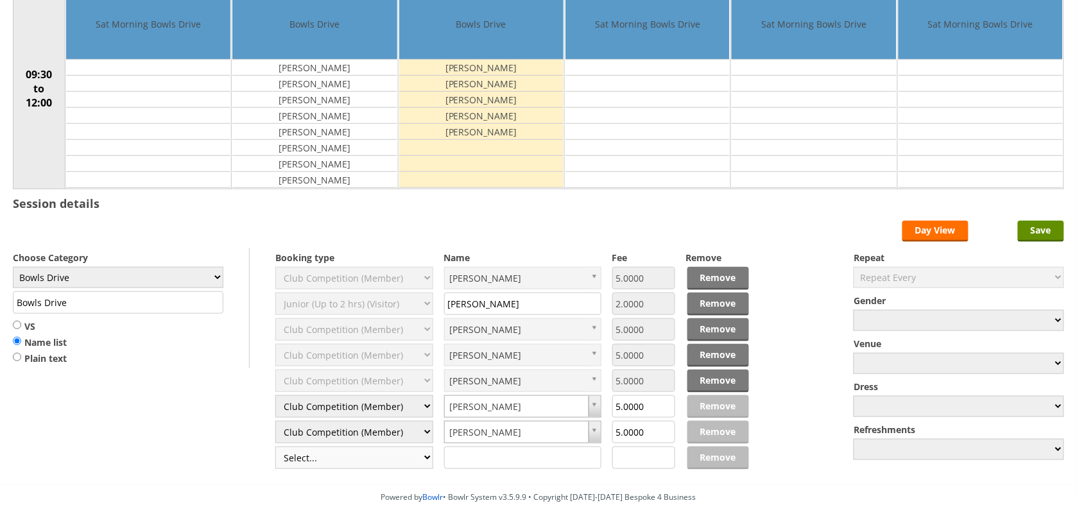
click at [376, 456] on select "Select... Club Competition (Member) Club Competition (Visitor) National (Member…" at bounding box center [354, 458] width 158 height 22
select select "1_45"
click at [275, 449] on select "Select... Club Competition (Member) Club Competition (Visitor) National (Member…" at bounding box center [354, 458] width 158 height 22
type input "5.0000"
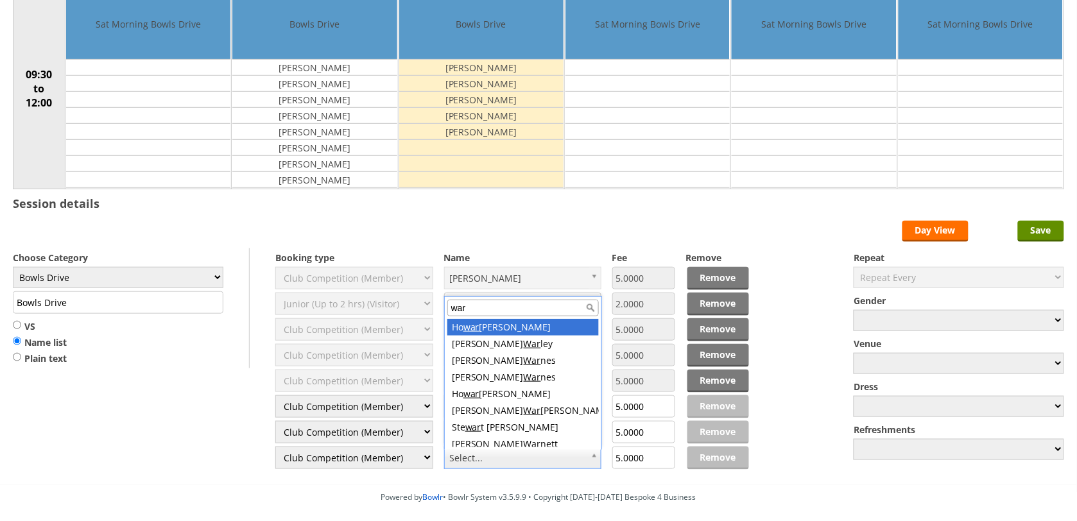
type input "warn"
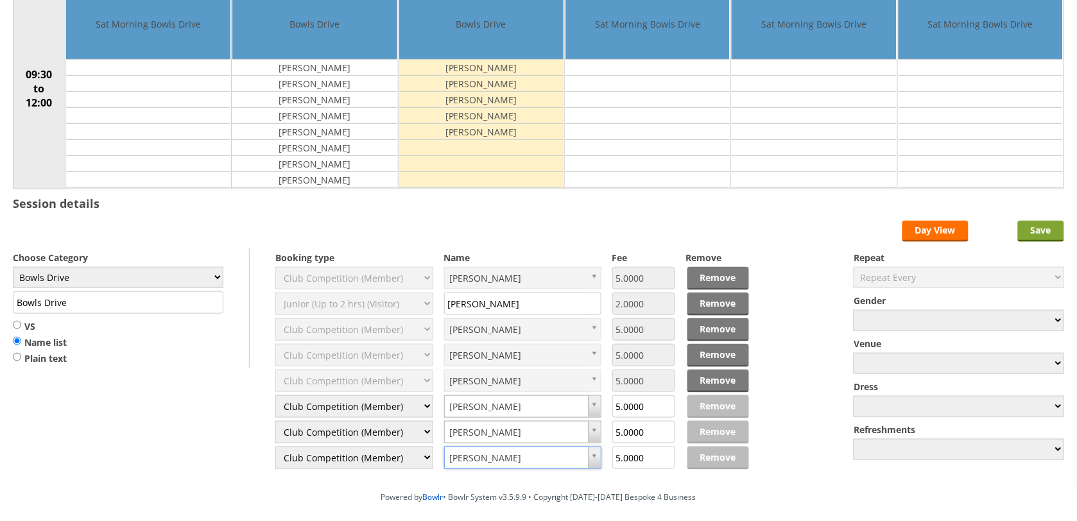
click at [1049, 232] on input "Save" at bounding box center [1041, 231] width 46 height 21
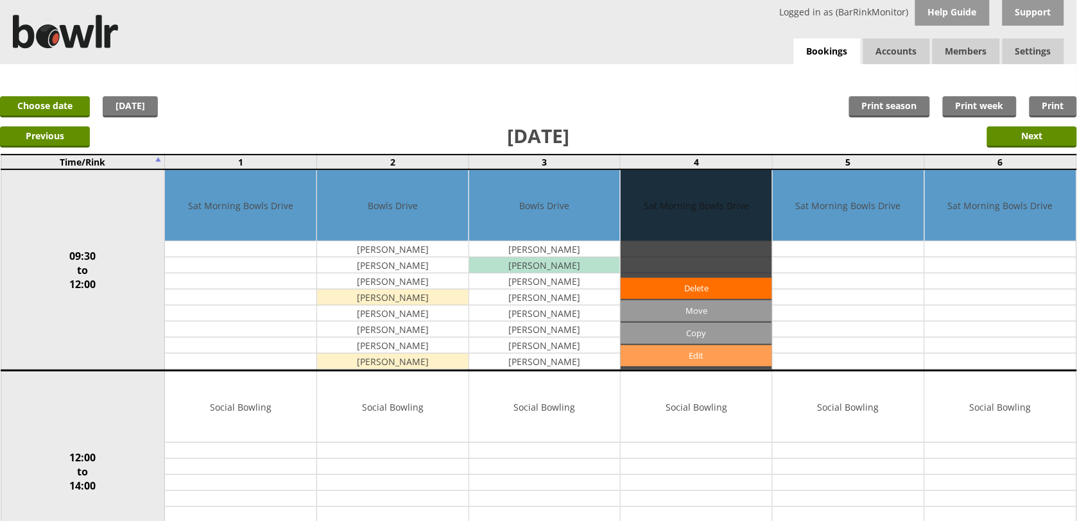
click at [679, 357] on link "Edit" at bounding box center [696, 355] width 151 height 21
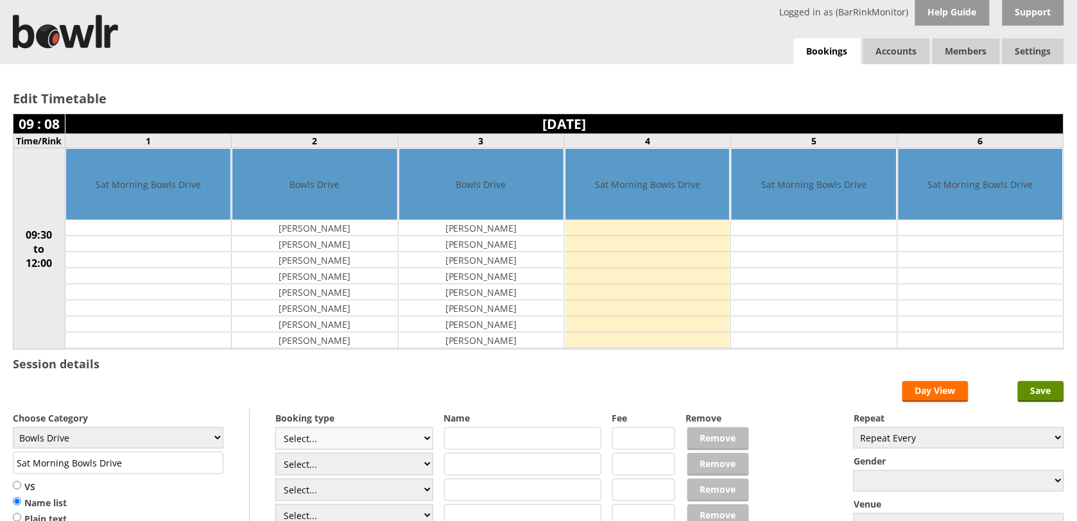
click at [360, 438] on select "Select... Club Competition (Member) Club Competition (Visitor) National (Member…" at bounding box center [354, 438] width 158 height 22
select select "1_45"
click at [275, 429] on select "Select... Club Competition (Member) Club Competition (Visitor) National (Member…" at bounding box center [354, 438] width 158 height 22
type input "Bowls Drive"
type input "5.0000"
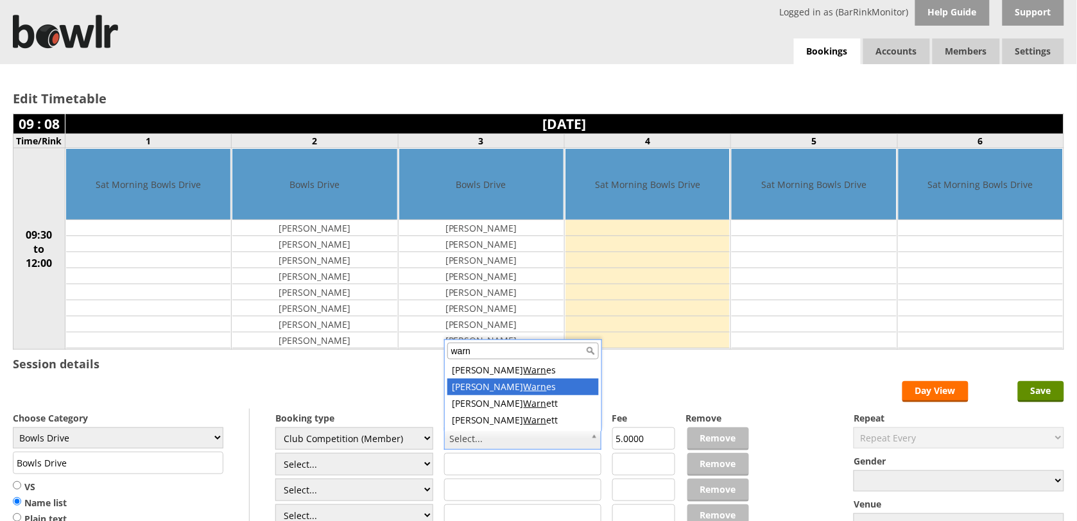
type input "warn"
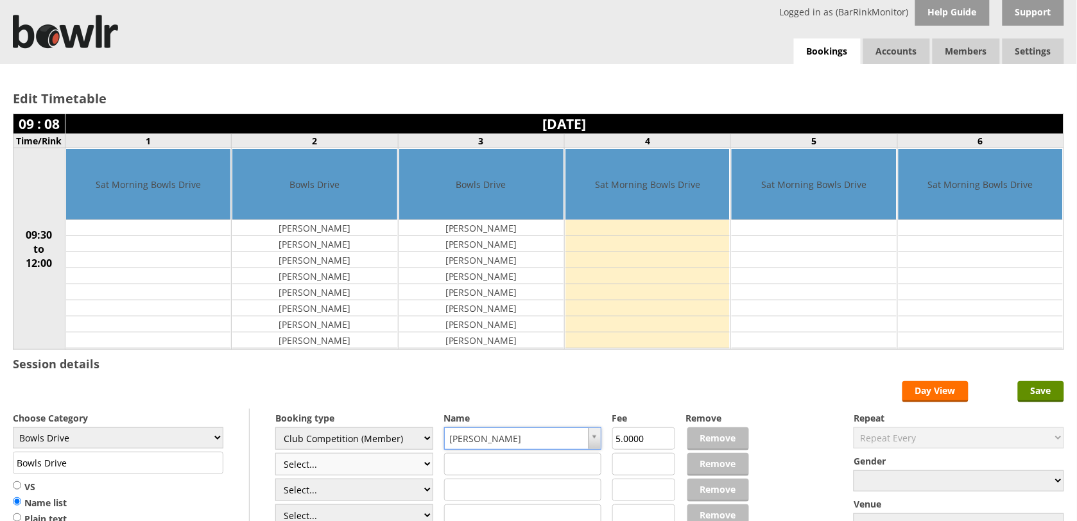
click at [358, 467] on select "Select... Club Competition (Member) Club Competition (Visitor) National (Member…" at bounding box center [354, 464] width 158 height 22
select select "1_45"
click at [275, 455] on select "Select... Club Competition (Member) Club Competition (Visitor) National (Member…" at bounding box center [354, 464] width 158 height 22
type input "5.0000"
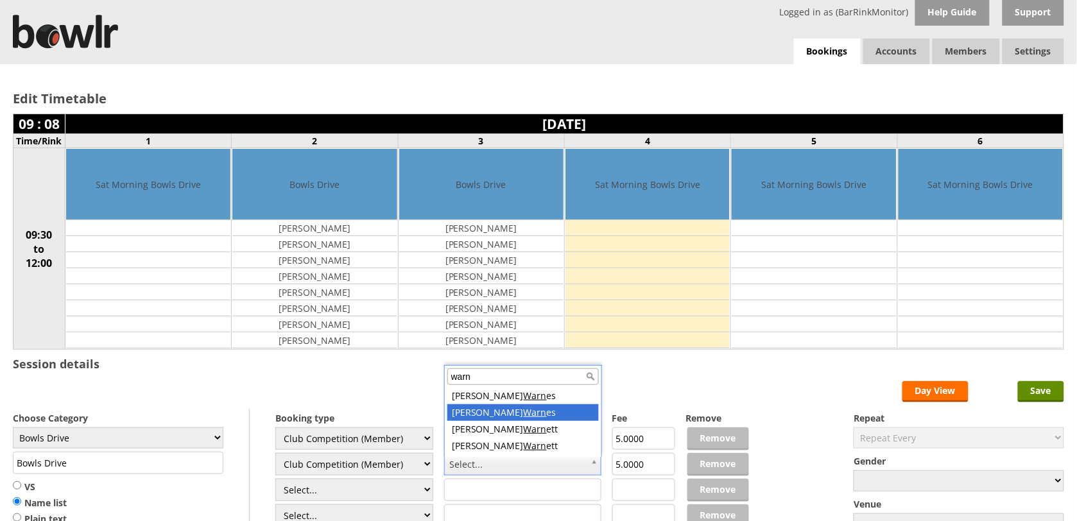
type input "warn"
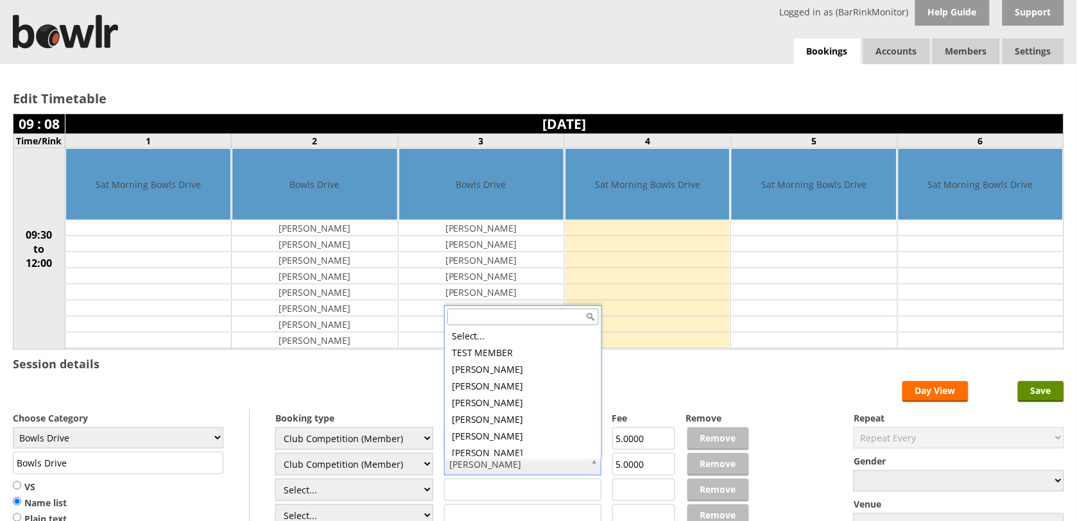
scroll to position [3173, 0]
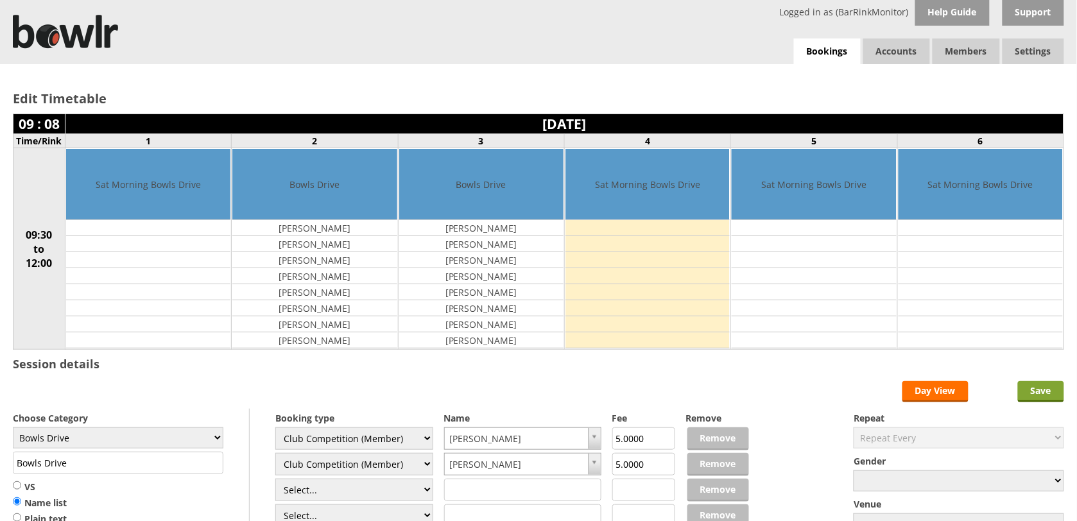
click at [1028, 386] on input "Save" at bounding box center [1041, 391] width 46 height 21
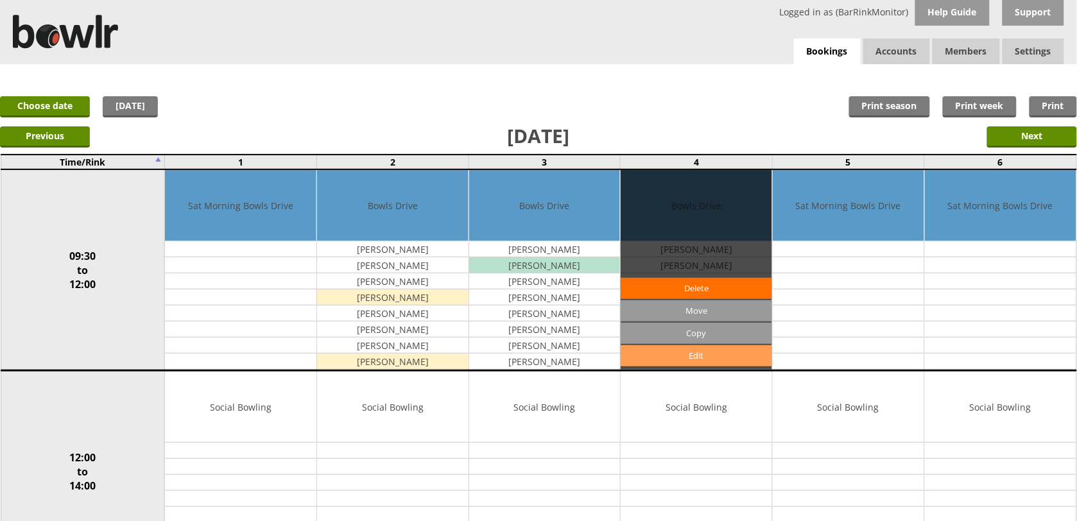
click at [728, 351] on link "Edit" at bounding box center [696, 355] width 151 height 21
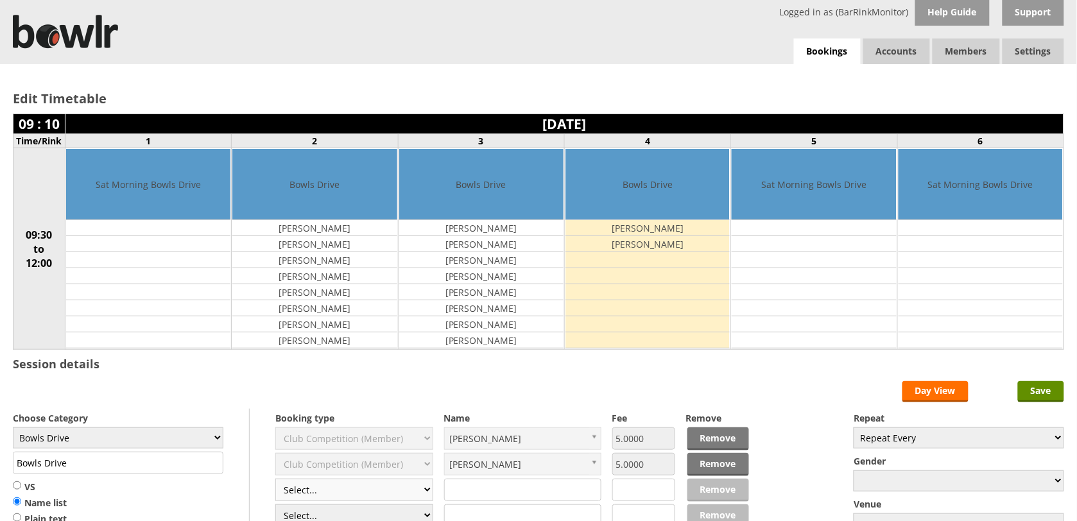
drag, startPoint x: 360, startPoint y: 493, endPoint x: 353, endPoint y: 493, distance: 7.1
click at [360, 493] on select "Select... Club Competition (Member) Club Competition (Visitor) National (Member…" at bounding box center [354, 490] width 158 height 22
select select "1_45"
click at [275, 481] on select "Select... Club Competition (Member) Club Competition (Visitor) National (Member…" at bounding box center [354, 490] width 158 height 22
type input "5.0000"
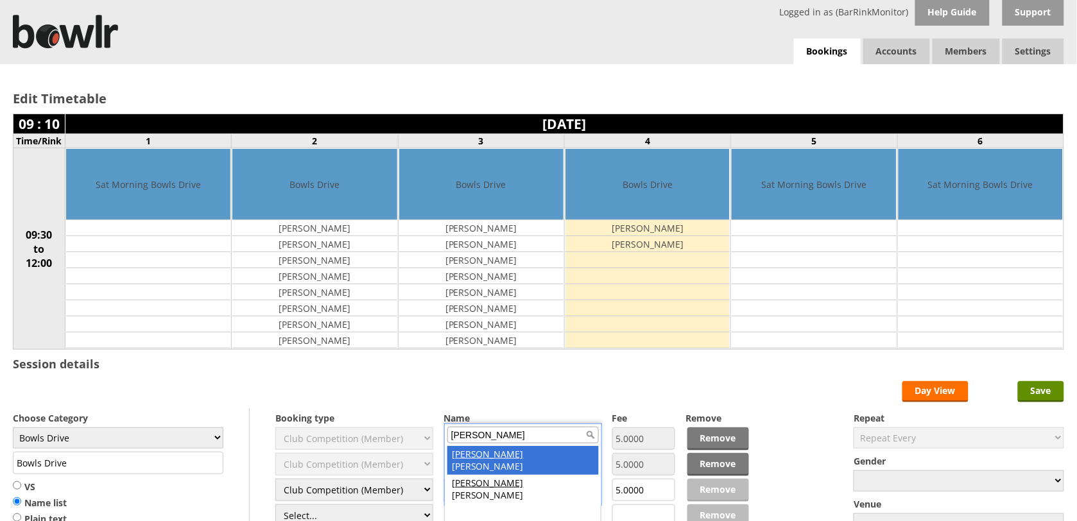
type input "russ"
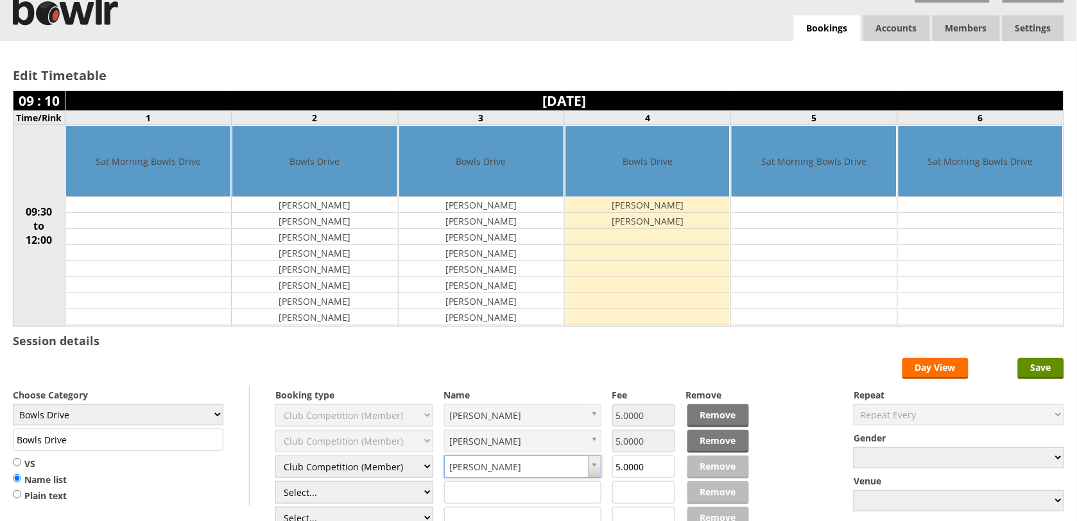
scroll to position [219, 0]
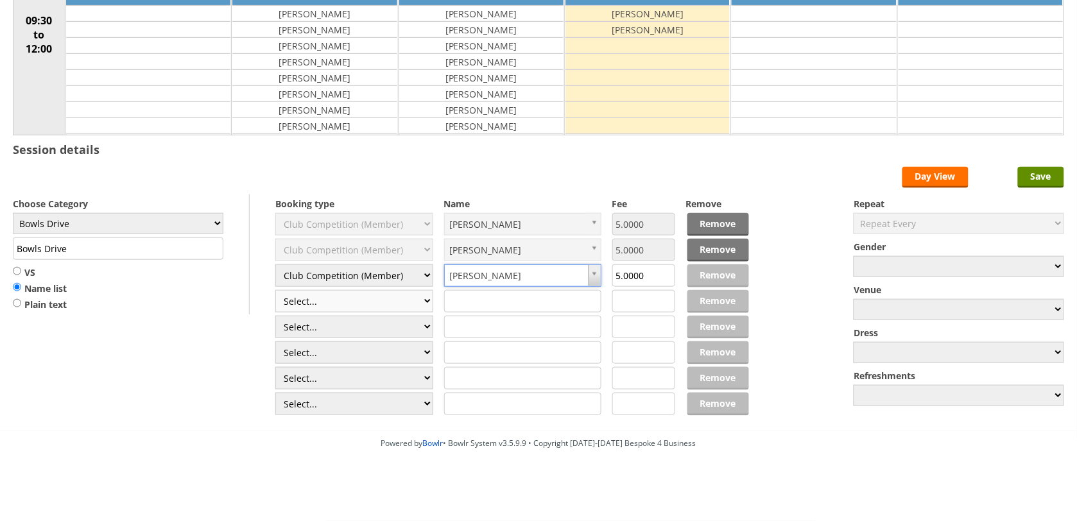
click at [374, 297] on select "Select... Club Competition (Member) Club Competition (Visitor) National (Member…" at bounding box center [354, 301] width 158 height 22
select select "1_45"
click at [275, 290] on select "Select... Club Competition (Member) Club Competition (Visitor) National (Member…" at bounding box center [354, 301] width 158 height 22
type input "5.0000"
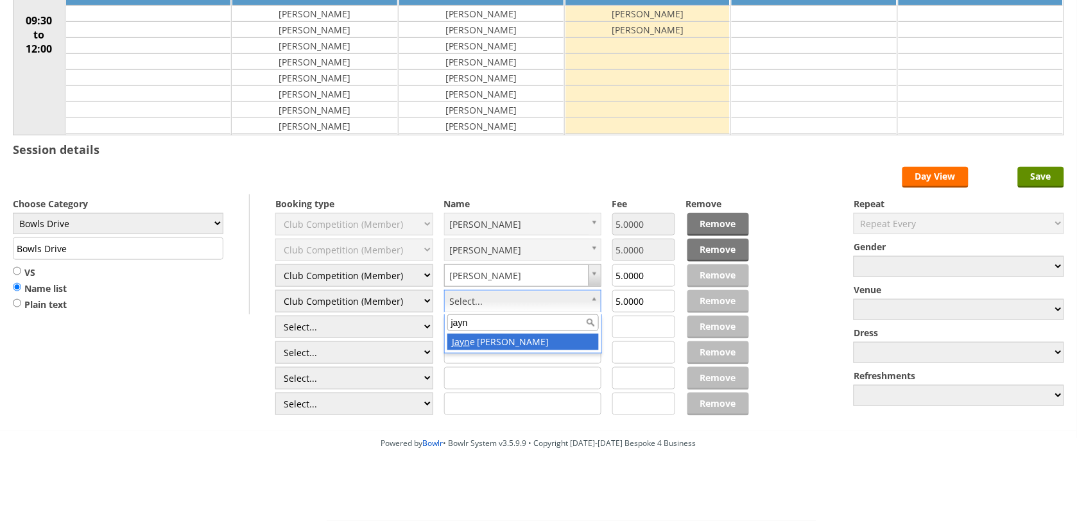
type input "jayn"
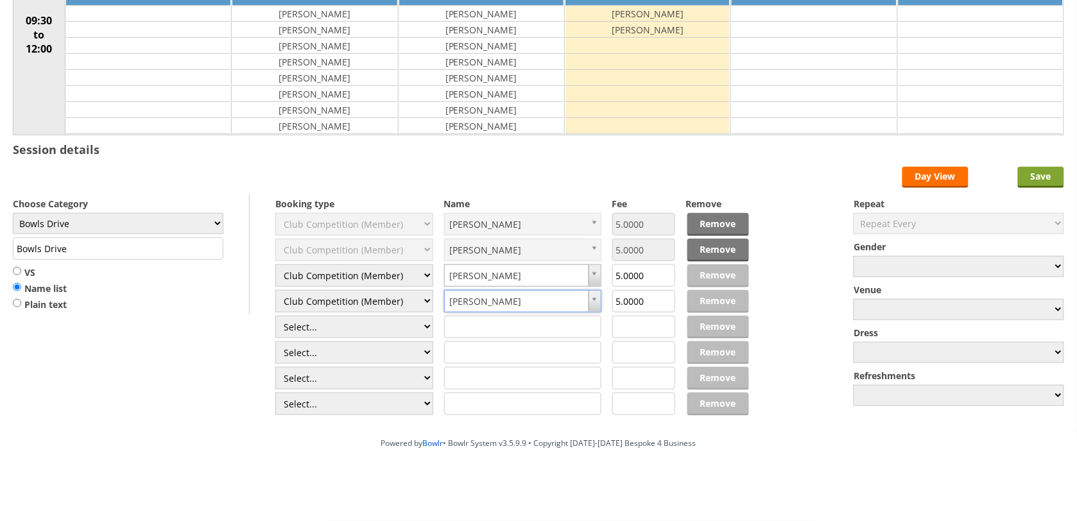
click at [1040, 172] on input "Save" at bounding box center [1041, 177] width 46 height 21
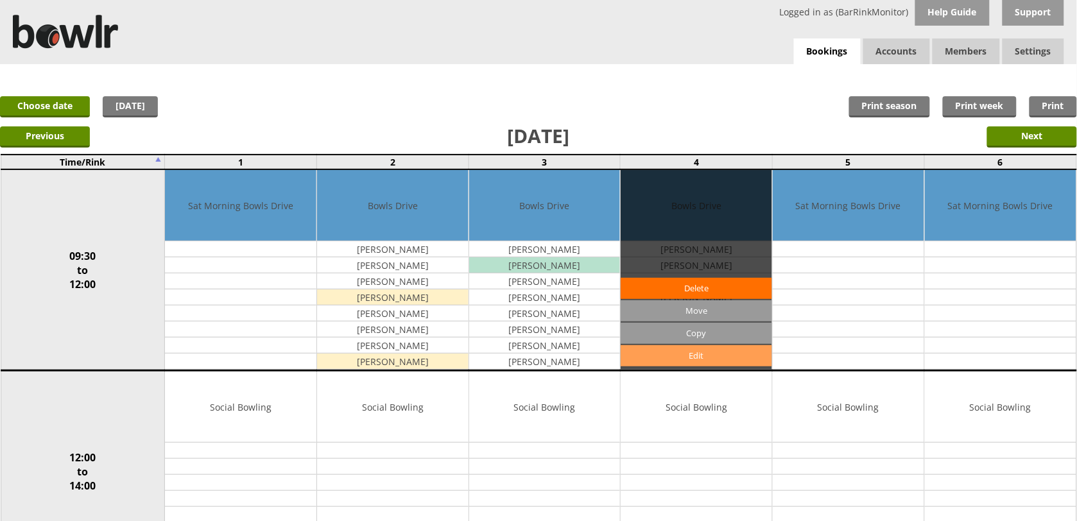
click at [726, 363] on link "Edit" at bounding box center [696, 355] width 151 height 21
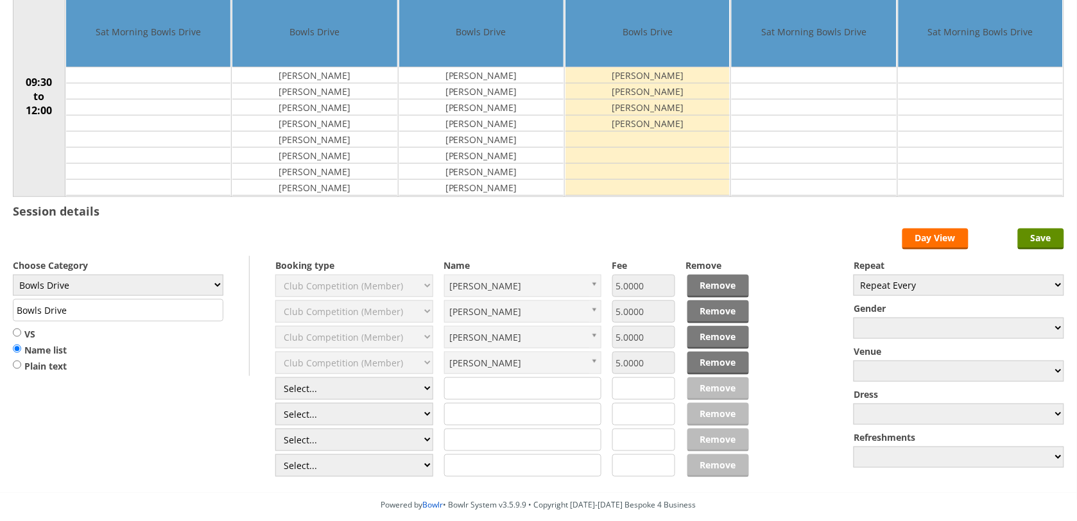
scroll to position [219, 0]
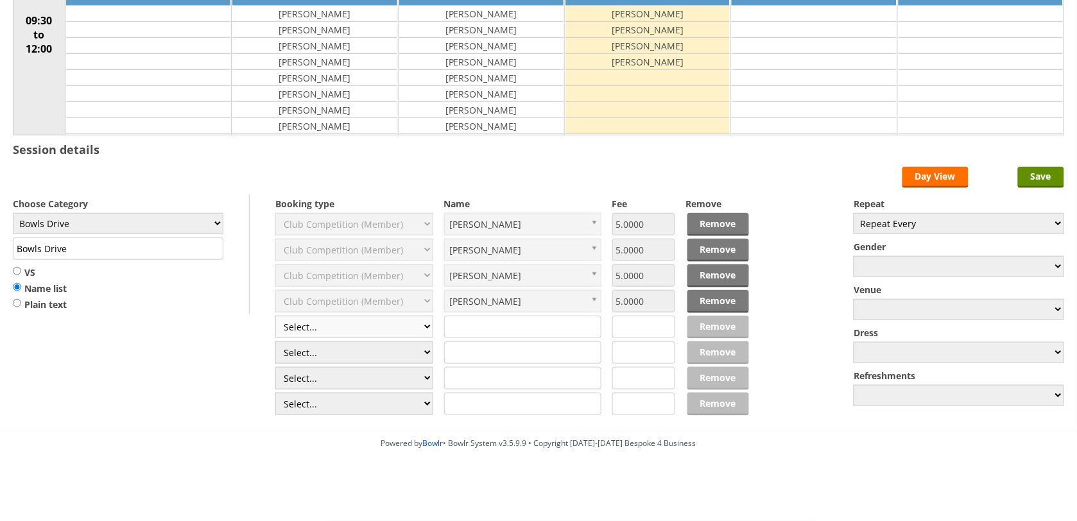
click at [382, 326] on select "Select... Club Competition (Member) Club Competition (Visitor) National (Member…" at bounding box center [354, 327] width 158 height 22
select select "1_45"
click at [275, 316] on select "Select... Club Competition (Member) Club Competition (Visitor) National (Member…" at bounding box center [354, 327] width 158 height 22
type input "5.0000"
click at [347, 354] on select "Select... Club Competition (Member) Club Competition (Visitor) National (Member…" at bounding box center [354, 352] width 158 height 22
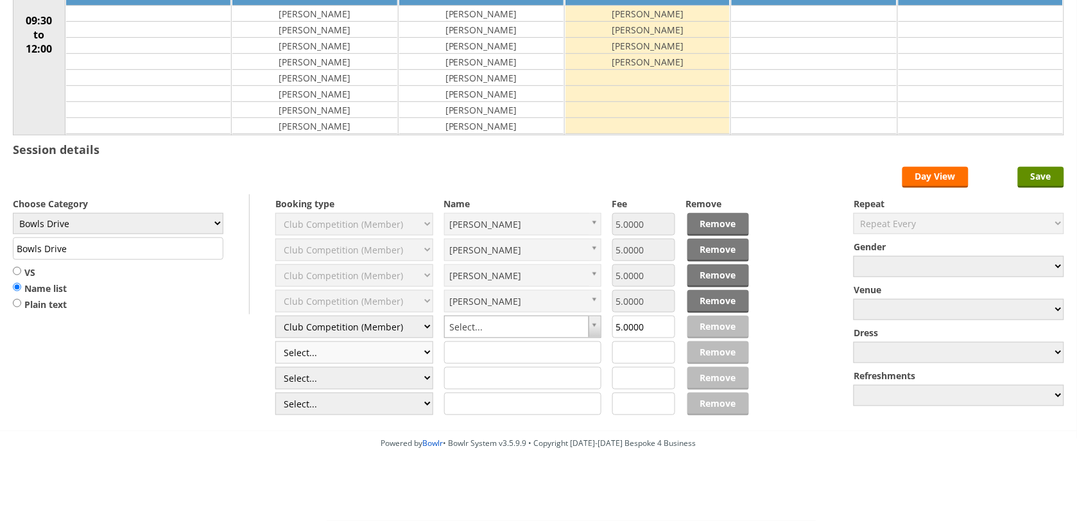
click at [347, 354] on select "Select... Club Competition (Member) Club Competition (Visitor) National (Member…" at bounding box center [354, 352] width 158 height 22
type input "yv"
click at [391, 352] on select "Select... Club Competition (Member) Club Competition (Visitor) National (Member…" at bounding box center [354, 352] width 158 height 22
select select "1_45"
click at [275, 341] on select "Select... Club Competition (Member) Club Competition (Visitor) National (Member…" at bounding box center [354, 352] width 158 height 22
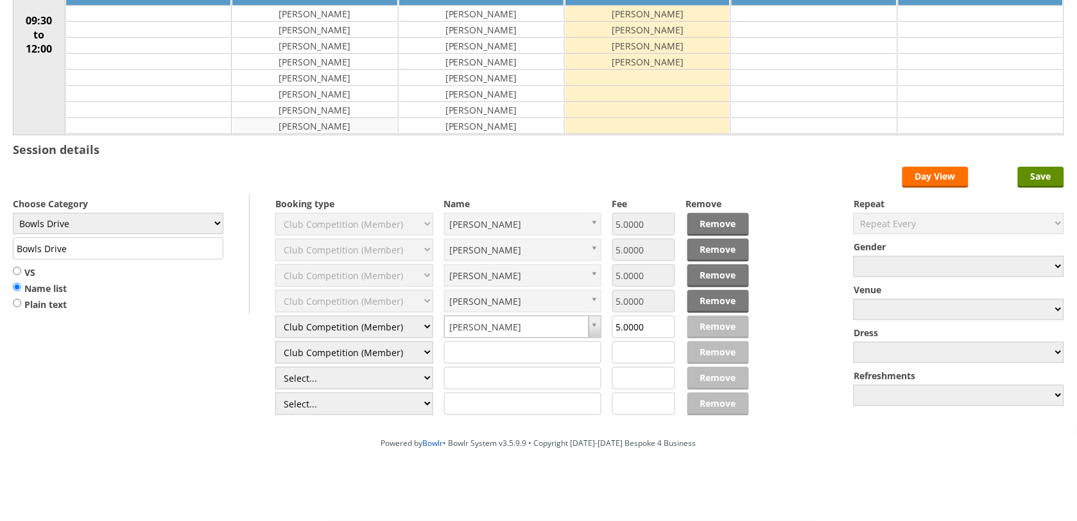
type input "5.0000"
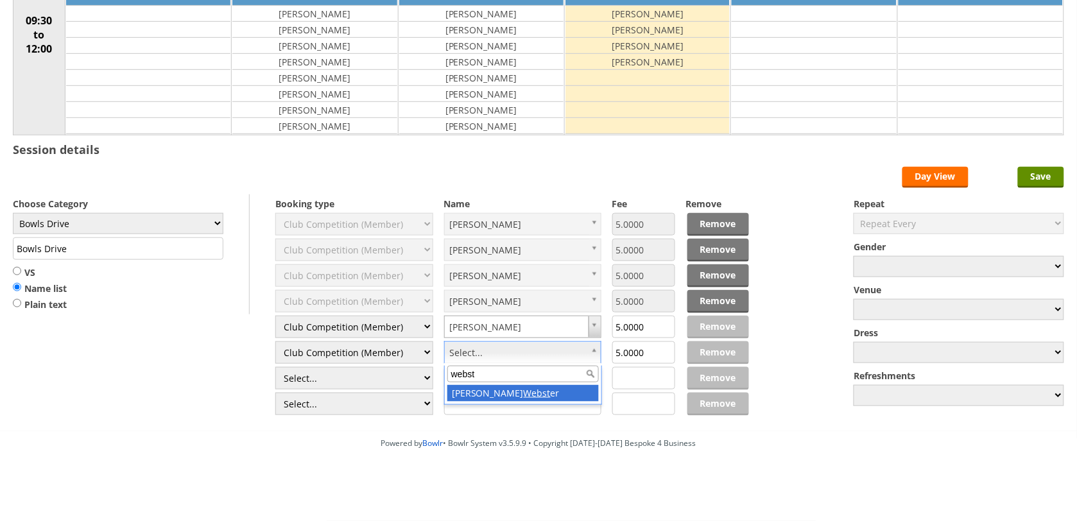
type input "webst"
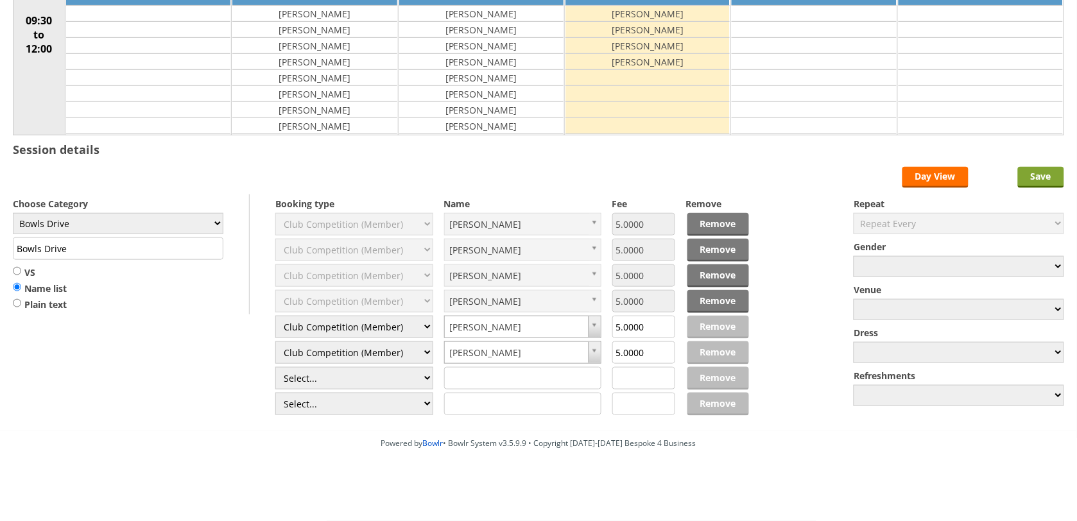
click at [1036, 173] on input "Save" at bounding box center [1041, 177] width 46 height 21
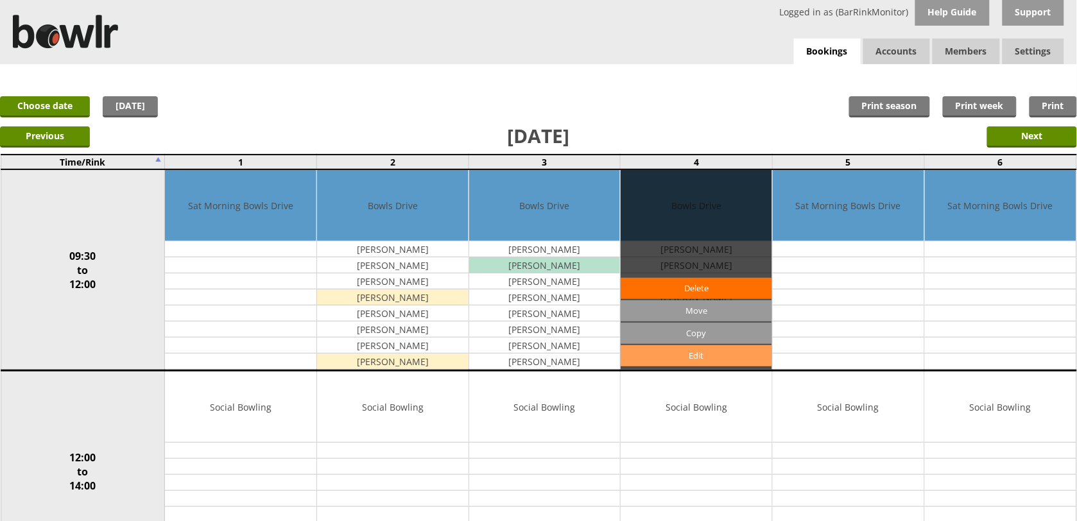
click at [696, 359] on link "Edit" at bounding box center [696, 355] width 151 height 21
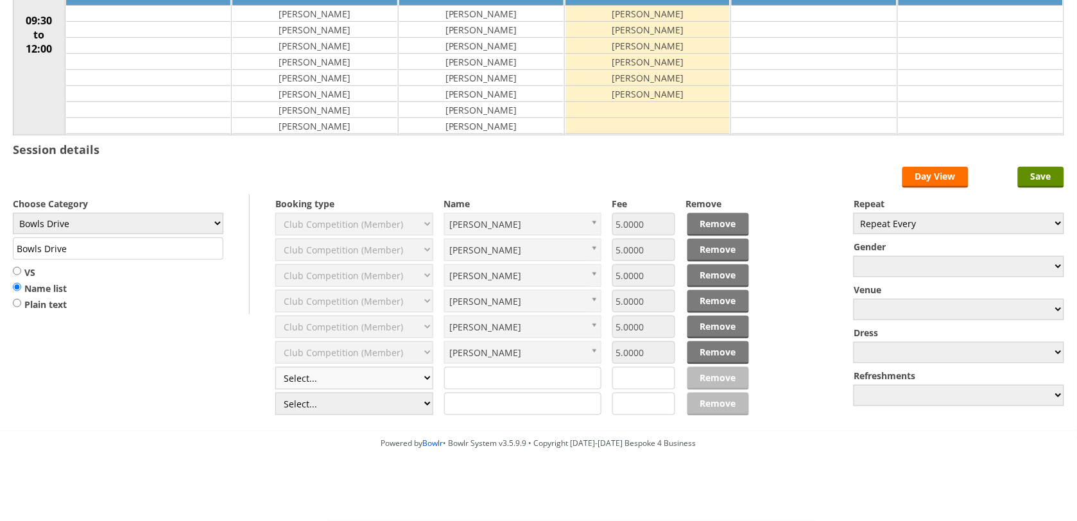
scroll to position [219, 0]
click at [323, 373] on select "Select... Club Competition (Member) Club Competition (Visitor) National (Member…" at bounding box center [354, 378] width 158 height 22
select select "1_45"
click at [275, 367] on select "Select... Club Competition (Member) Club Competition (Visitor) National (Member…" at bounding box center [354, 378] width 158 height 22
type input "5.0000"
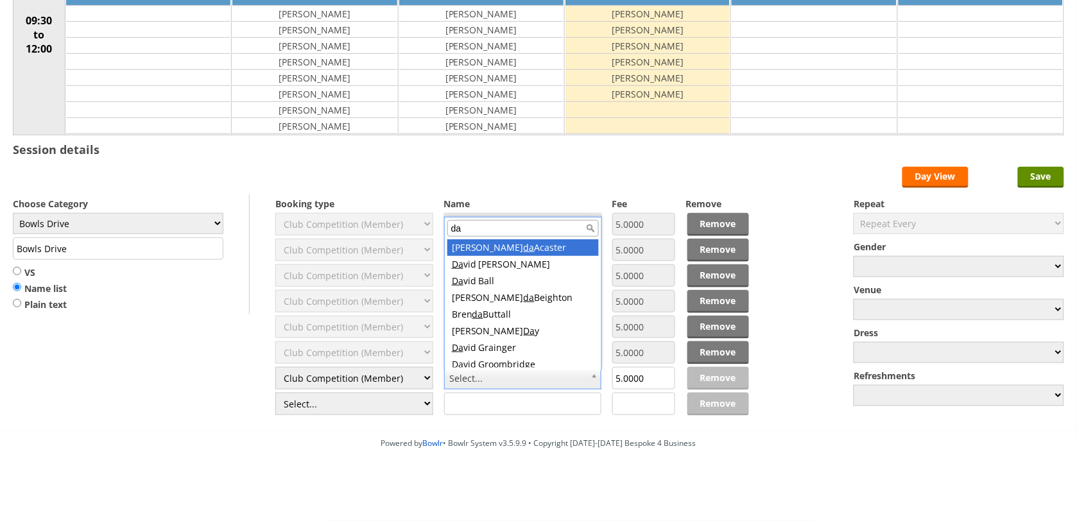
type input "day"
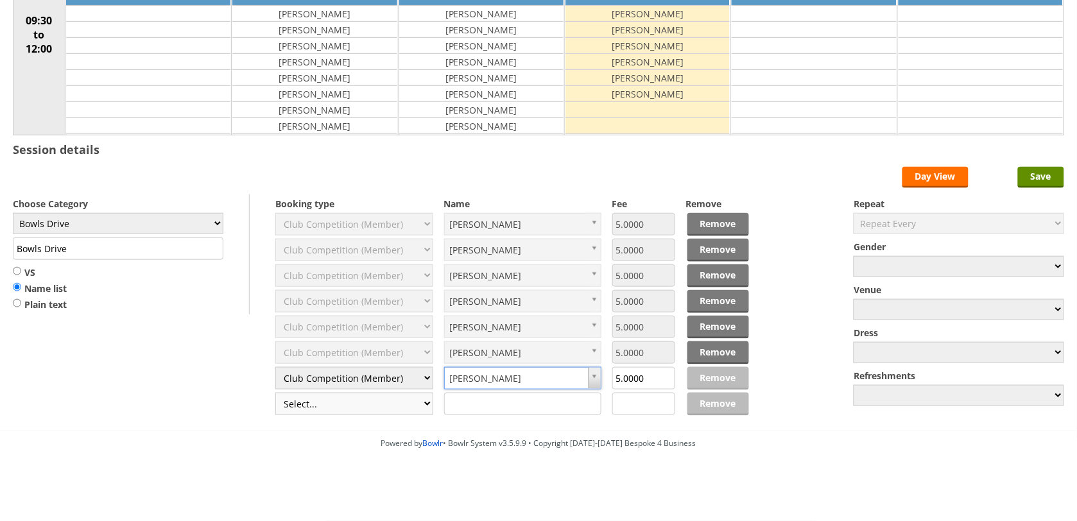
click at [373, 403] on select "Select... Club Competition (Member) Club Competition (Visitor) National (Member…" at bounding box center [354, 404] width 158 height 22
select select "1_45"
click at [275, 393] on select "Select... Club Competition (Member) Club Competition (Visitor) National (Member…" at bounding box center [354, 404] width 158 height 22
type input "5.0000"
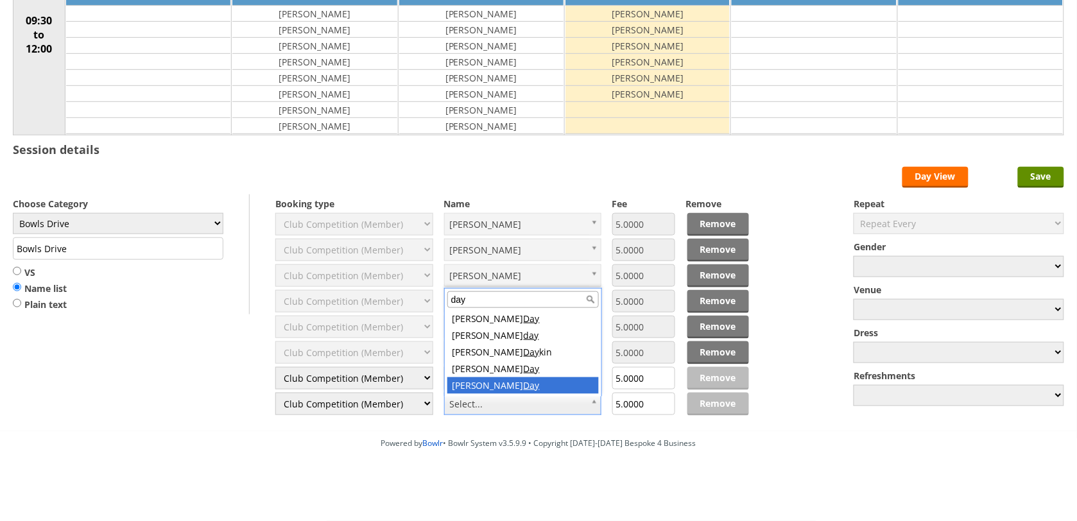
type input "day"
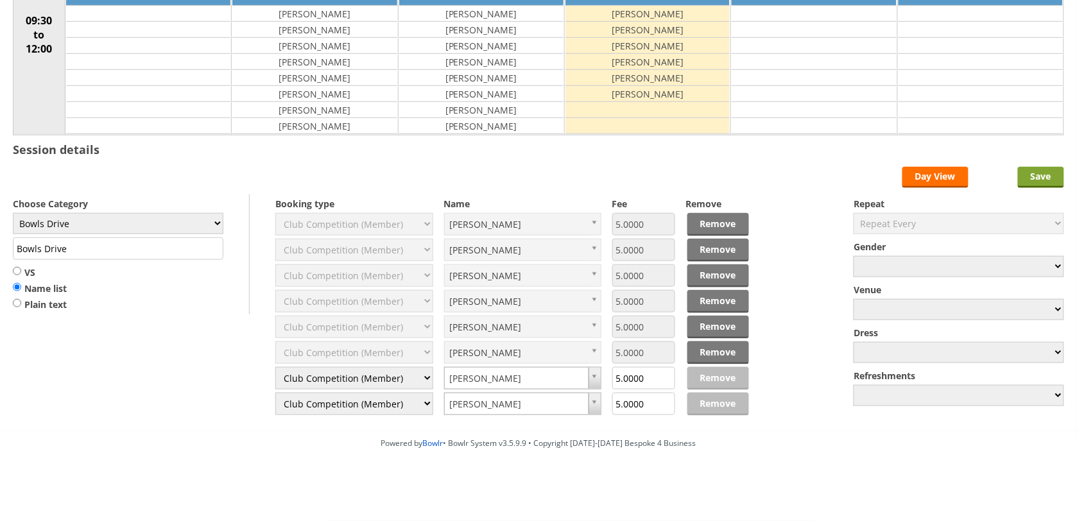
click at [1045, 173] on input "Save" at bounding box center [1041, 177] width 46 height 21
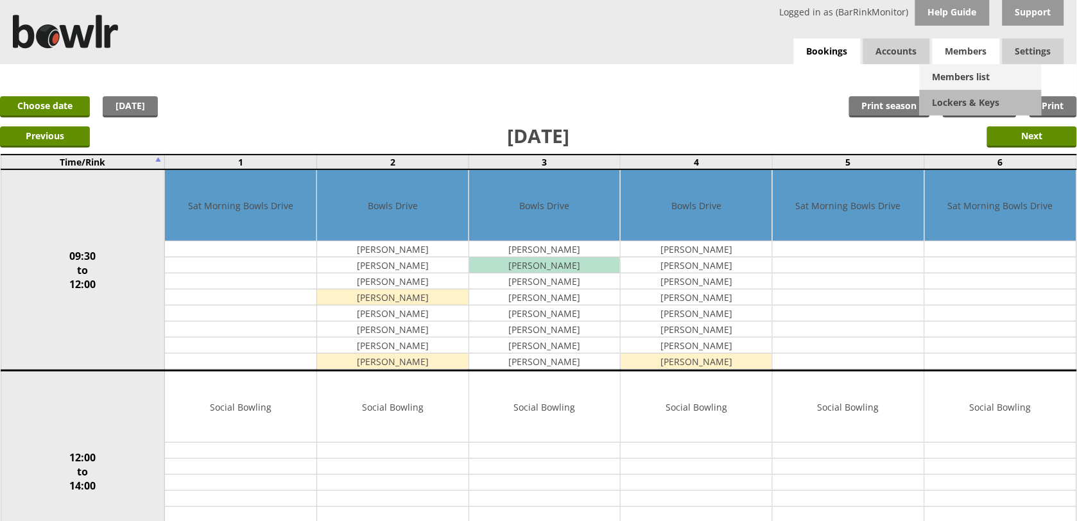
click at [972, 76] on link "Members list" at bounding box center [981, 77] width 122 height 26
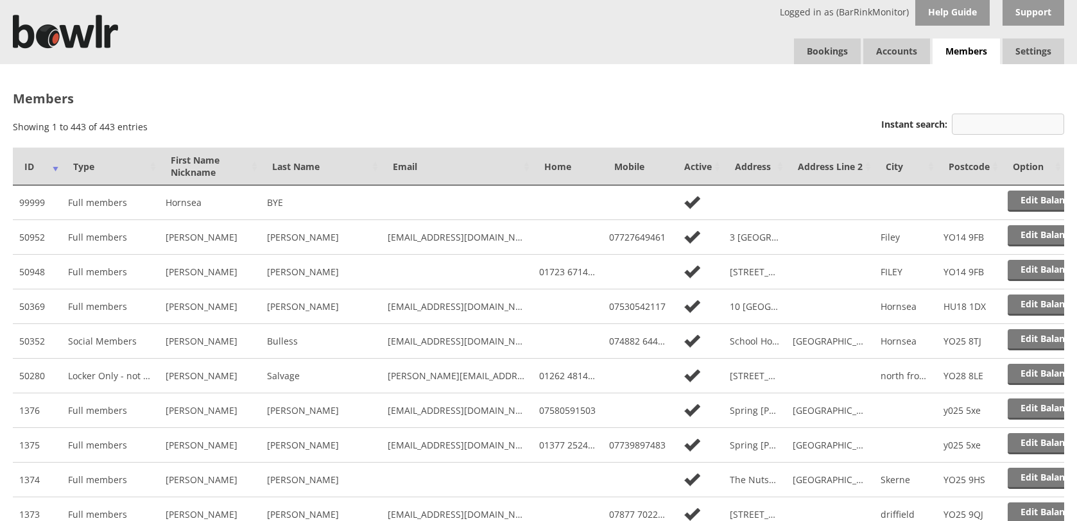
click at [1017, 123] on input "Instant search:" at bounding box center [1008, 124] width 112 height 21
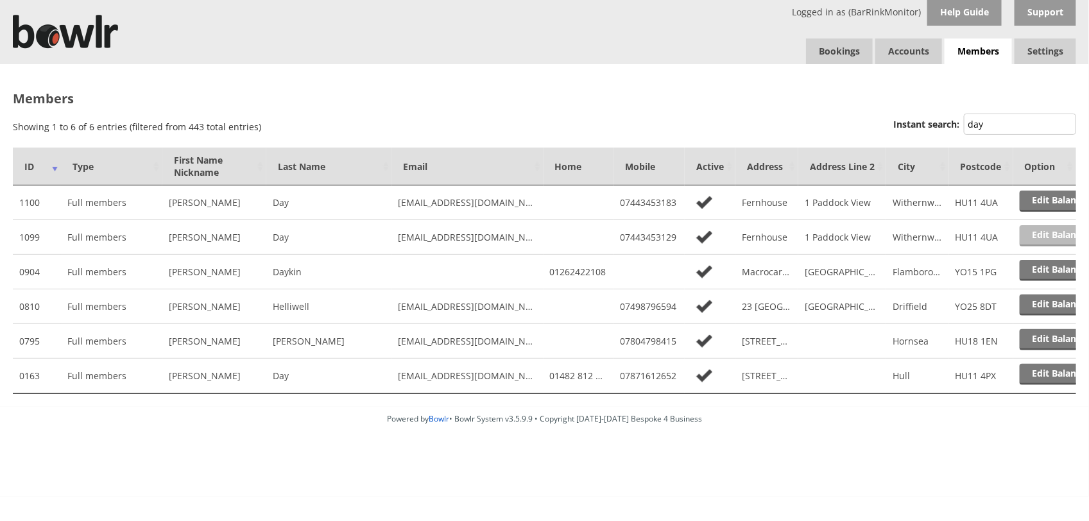
type input "day"
click at [1044, 235] on link "Edit Balance" at bounding box center [1060, 235] width 80 height 21
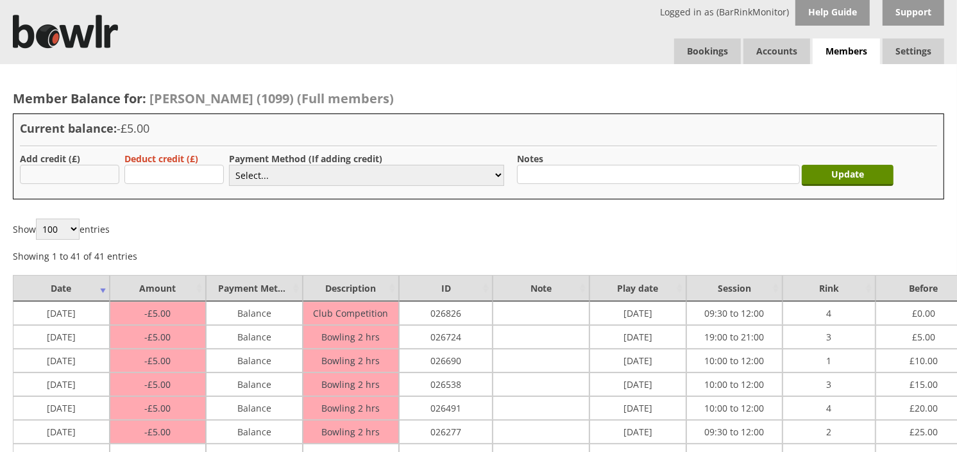
click at [61, 176] on input "text" at bounding box center [69, 174] width 99 height 19
type input "20.00"
click at [327, 163] on label "Payment Method (If adding credit)" at bounding box center [305, 159] width 153 height 12
click at [331, 176] on select "Select... Cash Card Cheque Bank Transfer Other Member Card Gift Voucher Balance" at bounding box center [366, 175] width 275 height 21
select select "2"
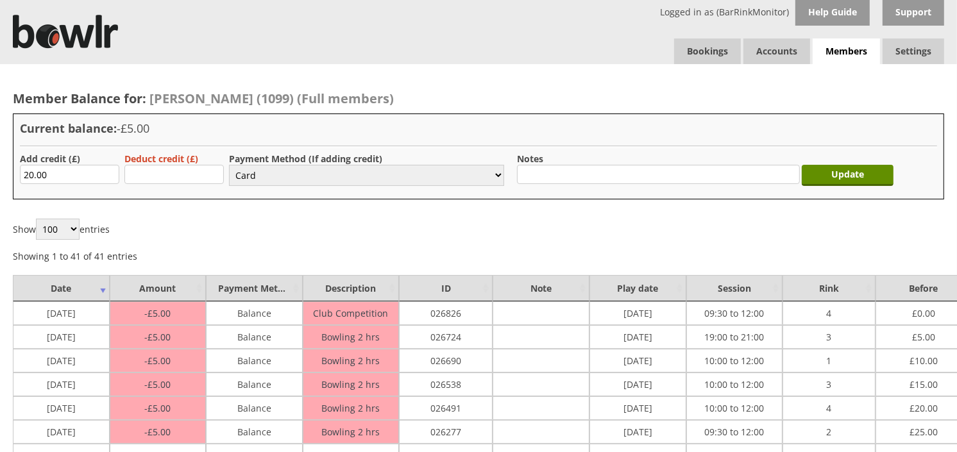
click at [229, 165] on select "Select... Cash Card Cheque Bank Transfer Other Member Card Gift Voucher Balance" at bounding box center [366, 175] width 275 height 21
click at [839, 175] on input "Update" at bounding box center [848, 175] width 92 height 21
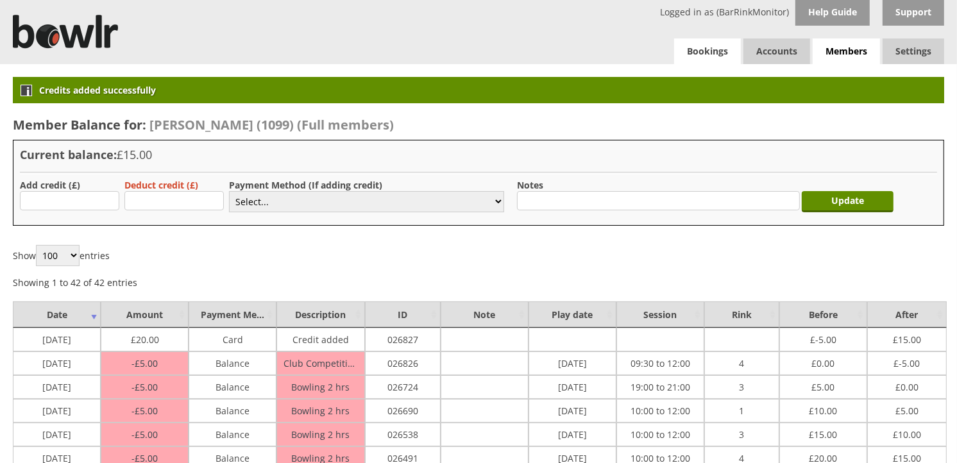
click at [694, 47] on link "Bookings" at bounding box center [707, 52] width 67 height 26
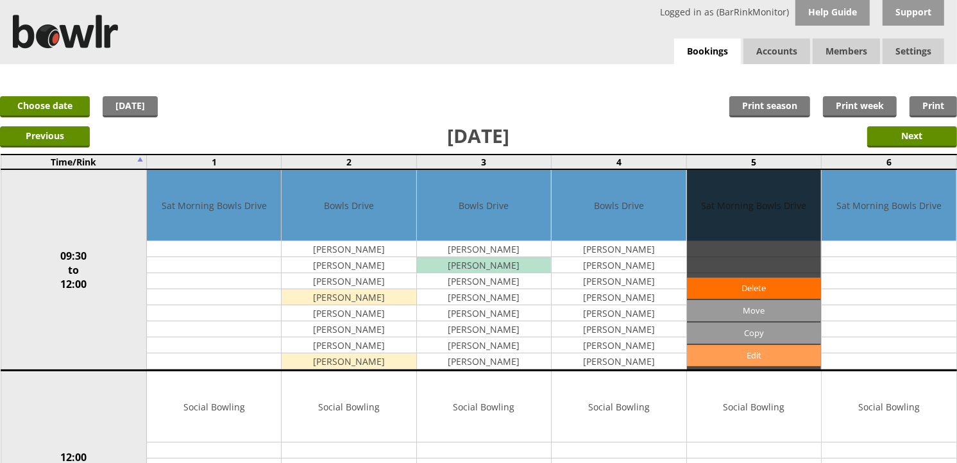
click at [753, 355] on link "Edit" at bounding box center [754, 355] width 134 height 21
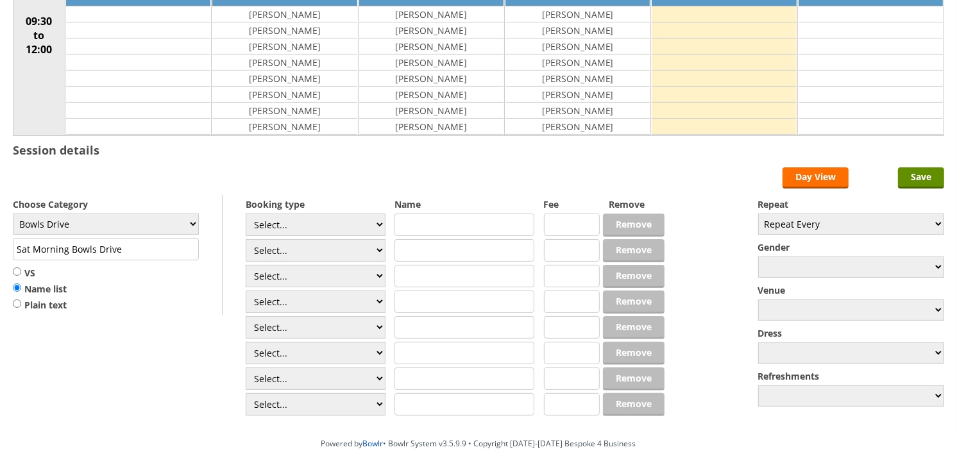
scroll to position [274, 0]
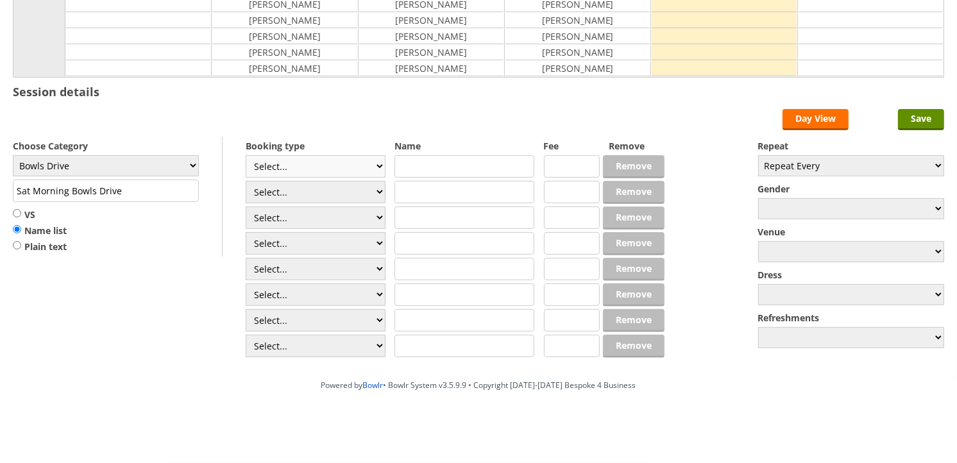
click at [329, 164] on select "Select... Club Competition (Member) Club Competition (Visitor) National (Member…" at bounding box center [316, 166] width 140 height 22
select select "1_45"
click at [246, 155] on select "Select... Club Competition (Member) Club Competition (Visitor) National (Member…" at bounding box center [316, 166] width 140 height 22
type input "Bowls Drive"
type input "5.0000"
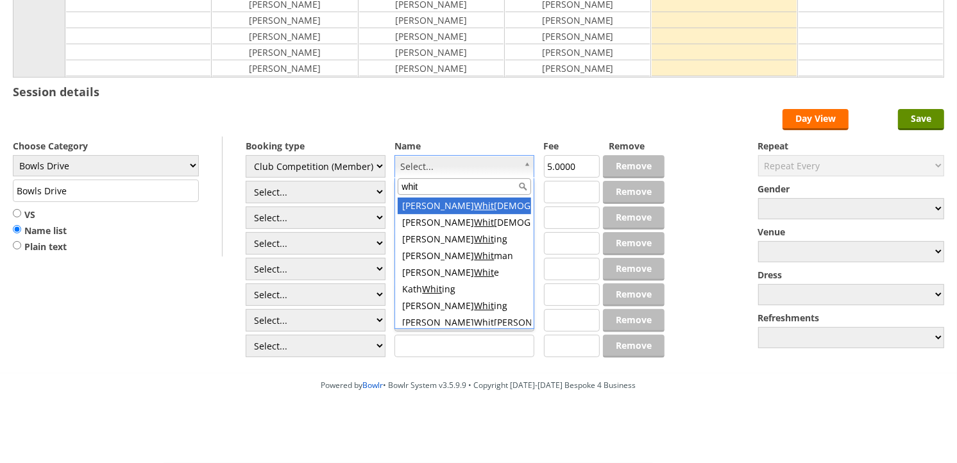
drag, startPoint x: 424, startPoint y: 184, endPoint x: 389, endPoint y: 185, distance: 34.7
click at [391, 185] on body "Logged in as (BarRinkMonitor) Help Guide Support Bookings Accounts Rink Takings…" at bounding box center [478, 95] width 957 height 735
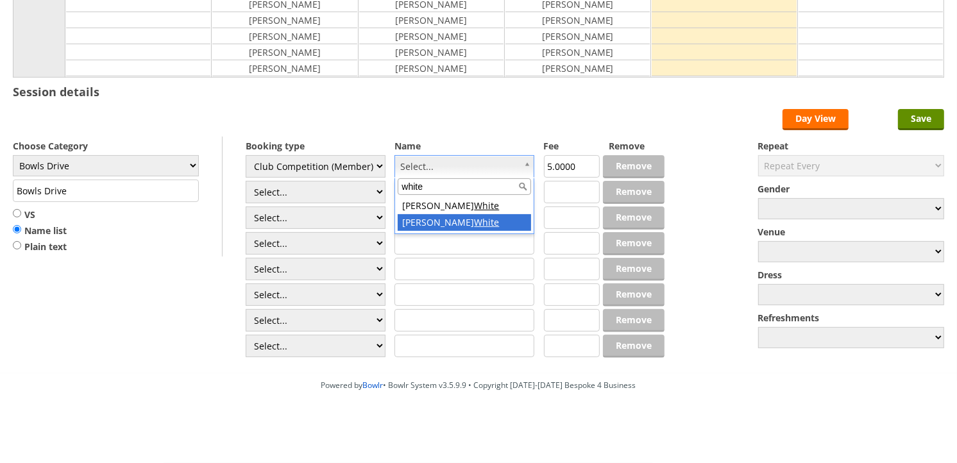
type input "white"
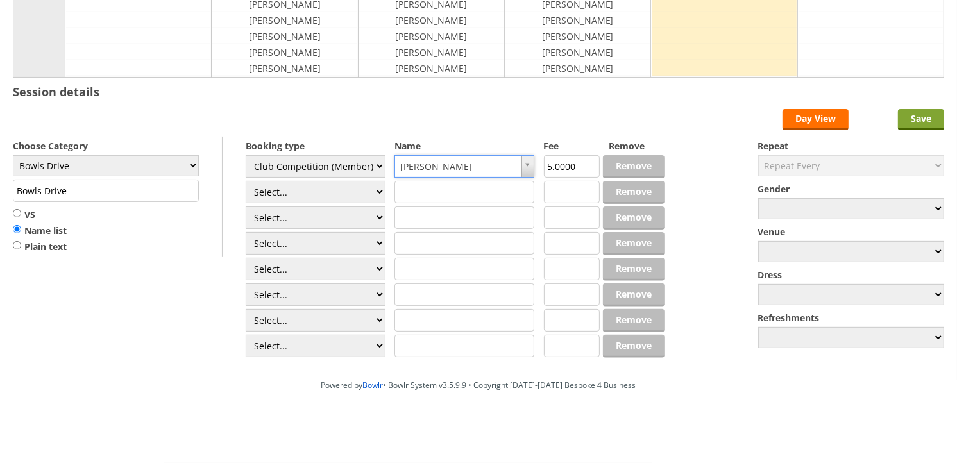
click at [927, 116] on input "Save" at bounding box center [921, 119] width 46 height 21
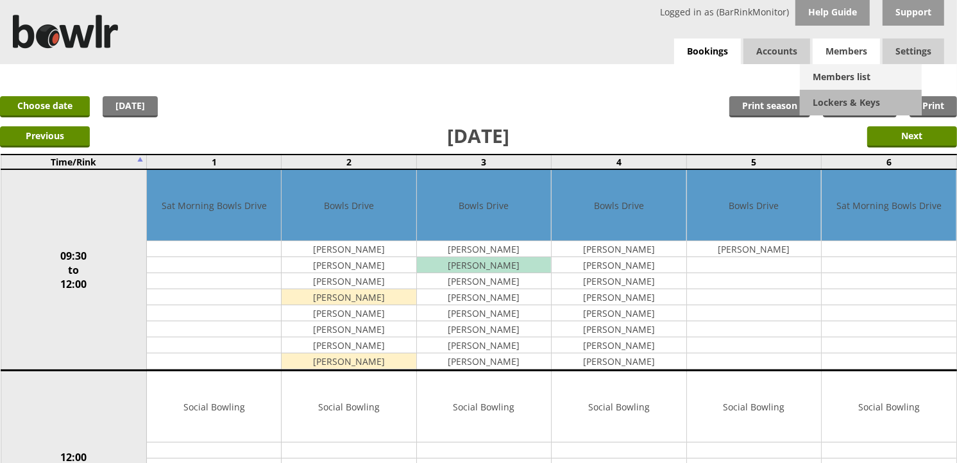
click at [846, 78] on link "Members list" at bounding box center [861, 77] width 122 height 26
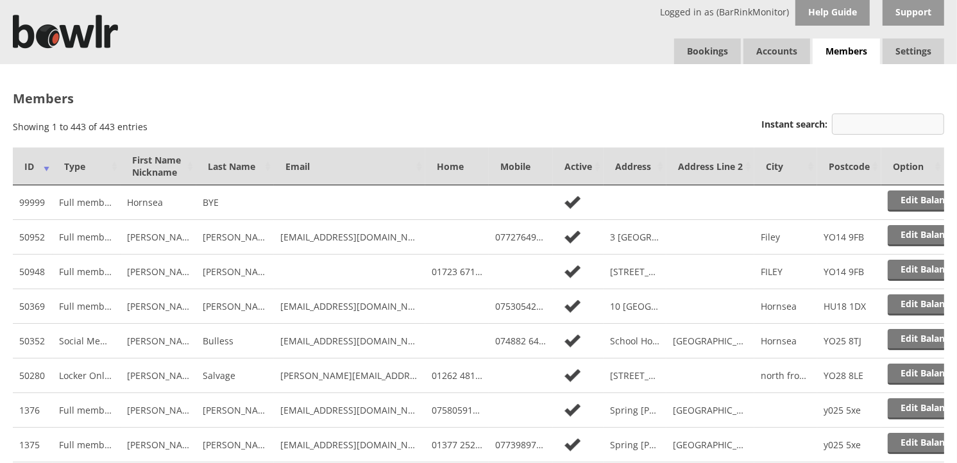
click at [904, 124] on input "Instant search:" at bounding box center [888, 124] width 112 height 21
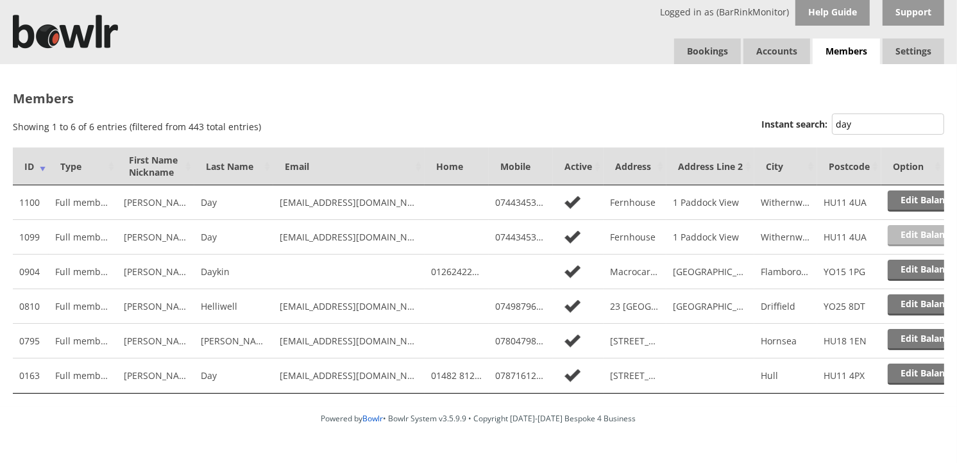
type input "day"
click at [911, 236] on link "Edit Balance" at bounding box center [928, 235] width 80 height 21
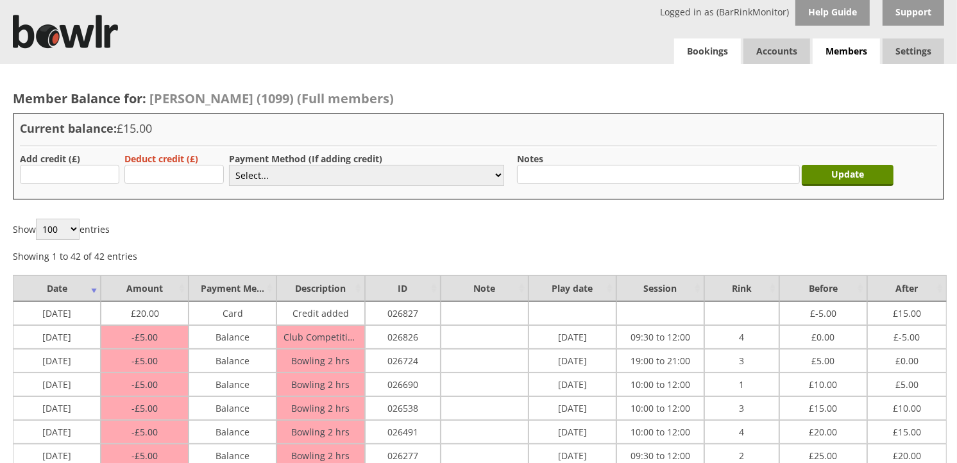
click at [697, 53] on link "Bookings" at bounding box center [707, 52] width 67 height 26
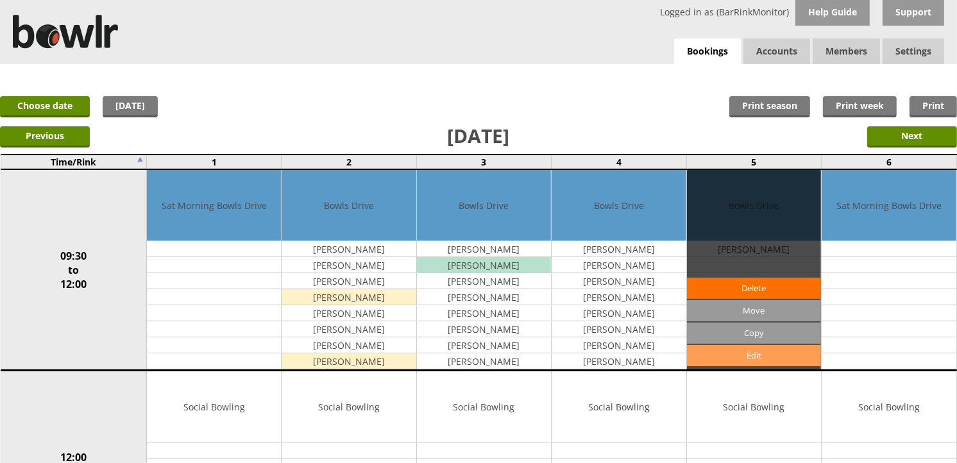
click at [746, 356] on link "Edit" at bounding box center [754, 355] width 134 height 21
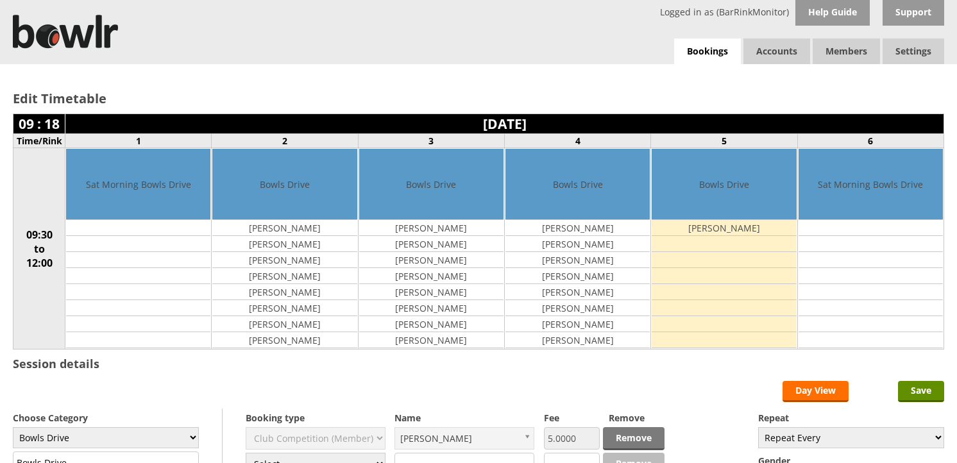
scroll to position [71, 0]
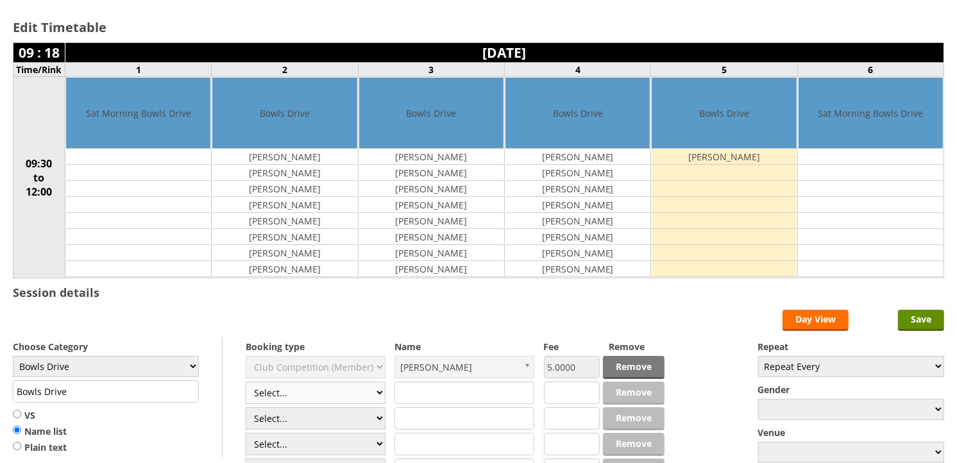
click at [339, 389] on select "Select... Club Competition (Member) Club Competition (Visitor) National (Member…" at bounding box center [316, 393] width 140 height 22
select select "1_45"
click at [246, 382] on select "Select... Club Competition (Member) Club Competition (Visitor) National (Member…" at bounding box center [316, 393] width 140 height 22
type input "5.0000"
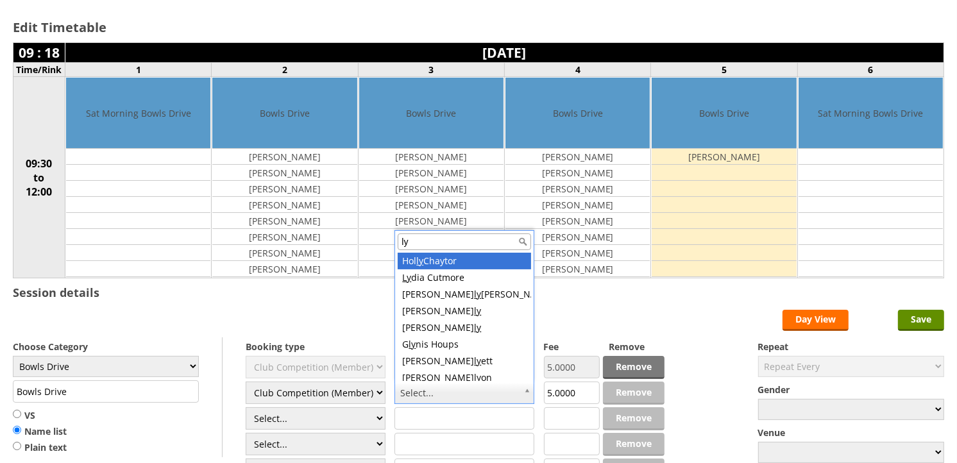
type input "lyo"
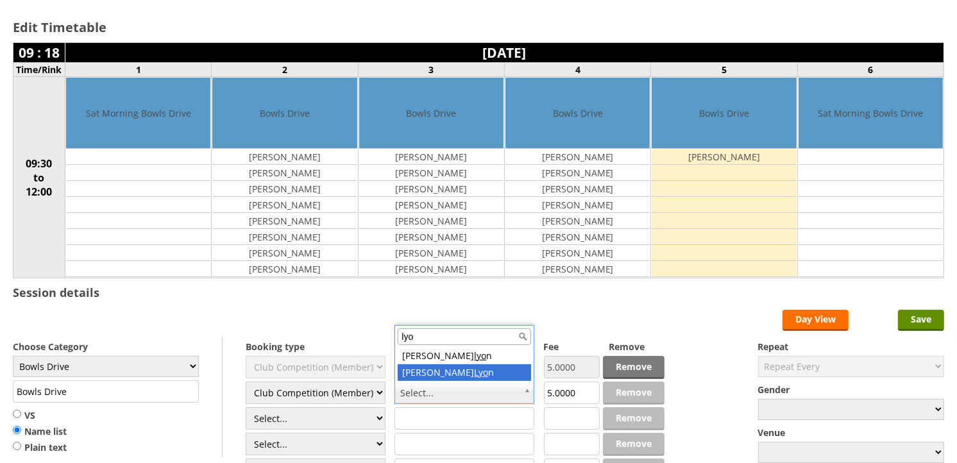
drag, startPoint x: 443, startPoint y: 373, endPoint x: 450, endPoint y: 388, distance: 16.6
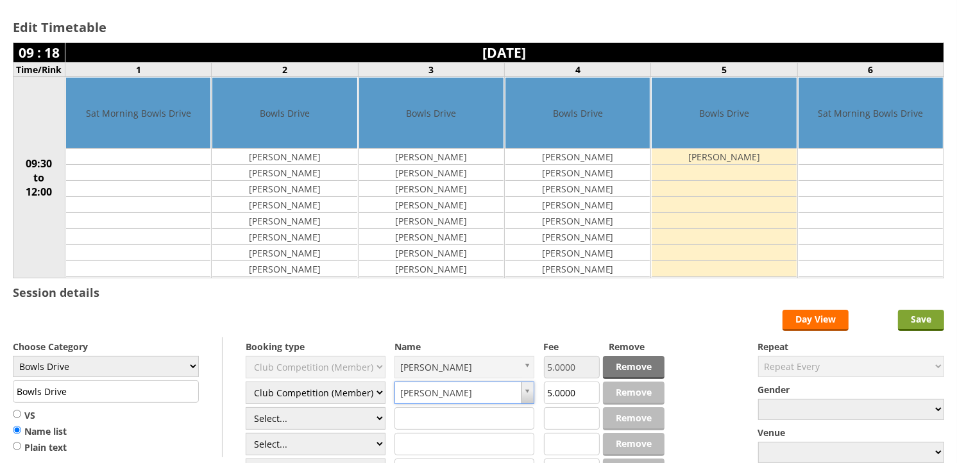
click at [913, 321] on input "Save" at bounding box center [921, 320] width 46 height 21
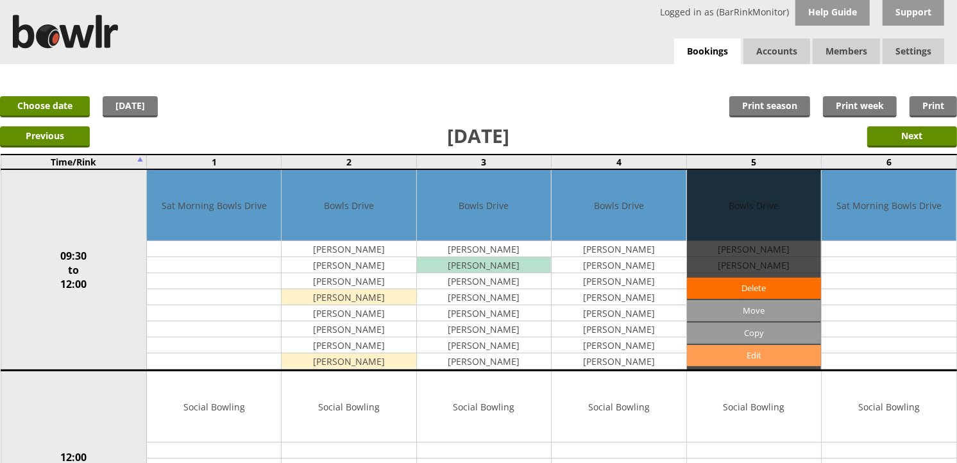
click at [738, 354] on link "Edit" at bounding box center [754, 355] width 134 height 21
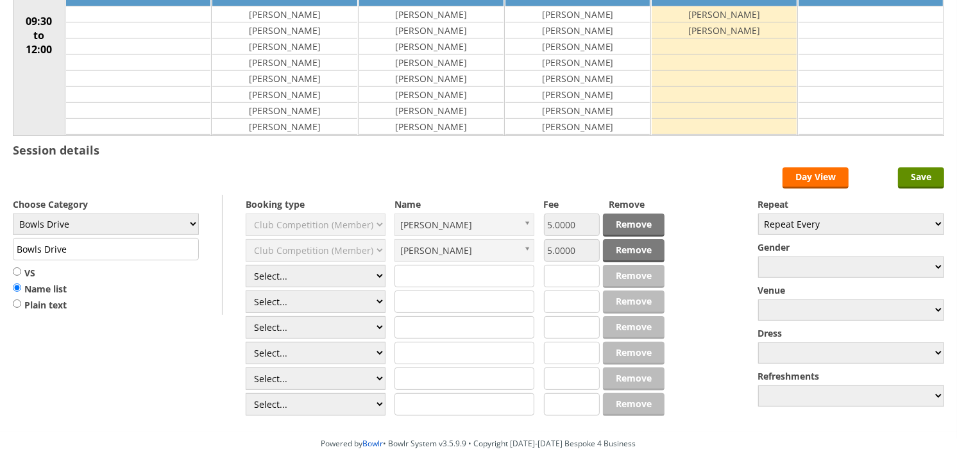
scroll to position [214, 0]
click at [313, 280] on select "Select... Club Competition (Member) Club Competition (Visitor) National (Member…" at bounding box center [316, 276] width 140 height 22
select select "1_45"
click at [246, 266] on select "Select... Club Competition (Member) Club Competition (Visitor) National (Member…" at bounding box center [316, 276] width 140 height 22
type input "5.0000"
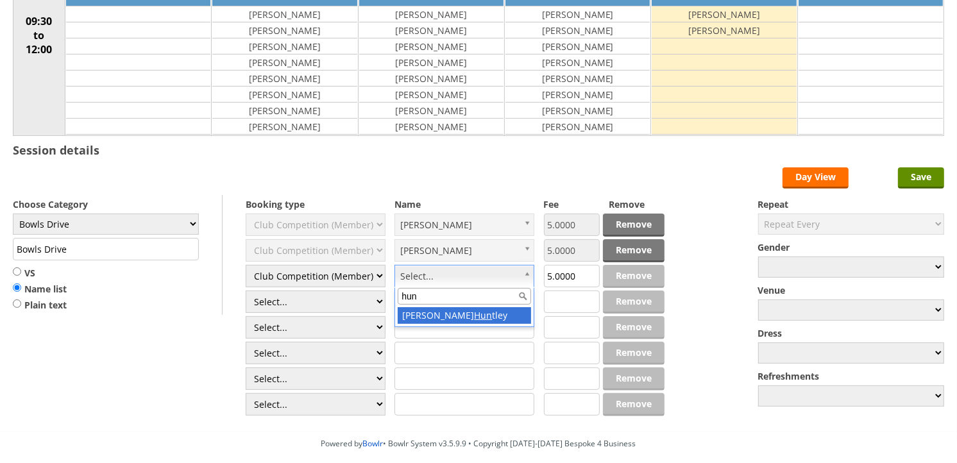
type input "[PERSON_NAME]"
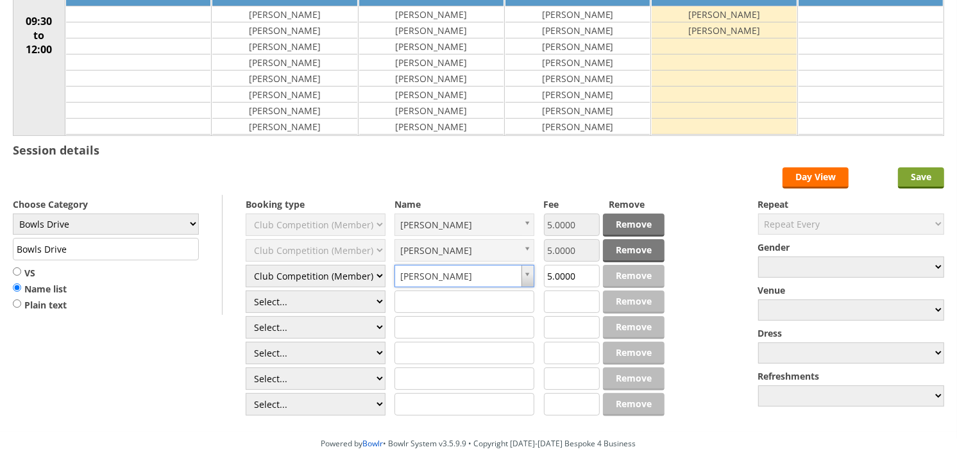
click at [920, 175] on input "Save" at bounding box center [921, 177] width 46 height 21
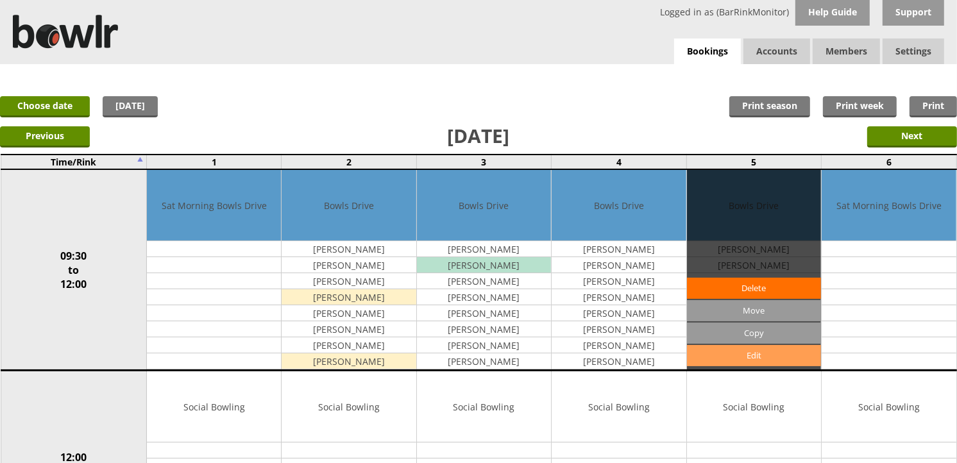
click at [748, 352] on link "Edit" at bounding box center [754, 355] width 134 height 21
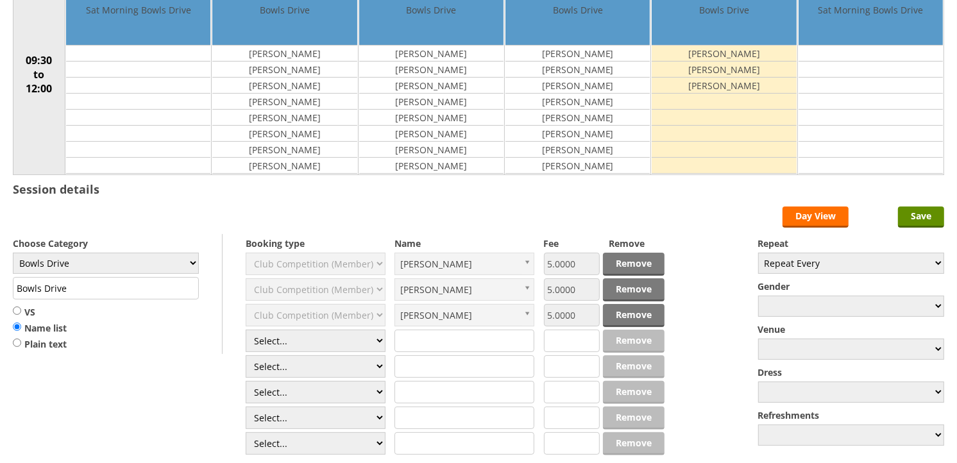
scroll to position [274, 0]
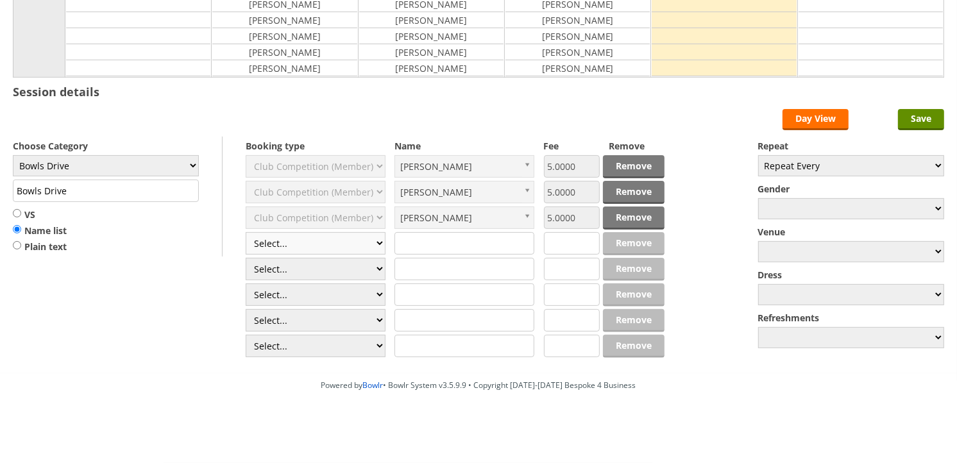
drag, startPoint x: 342, startPoint y: 244, endPoint x: 335, endPoint y: 244, distance: 7.1
click at [342, 244] on select "Select... Club Competition (Member) Club Competition (Visitor) National (Member…" at bounding box center [316, 243] width 140 height 22
select select "1_45"
click at [246, 232] on select "Select... Club Competition (Member) Club Competition (Visitor) National (Member…" at bounding box center [316, 243] width 140 height 22
type input "5.0000"
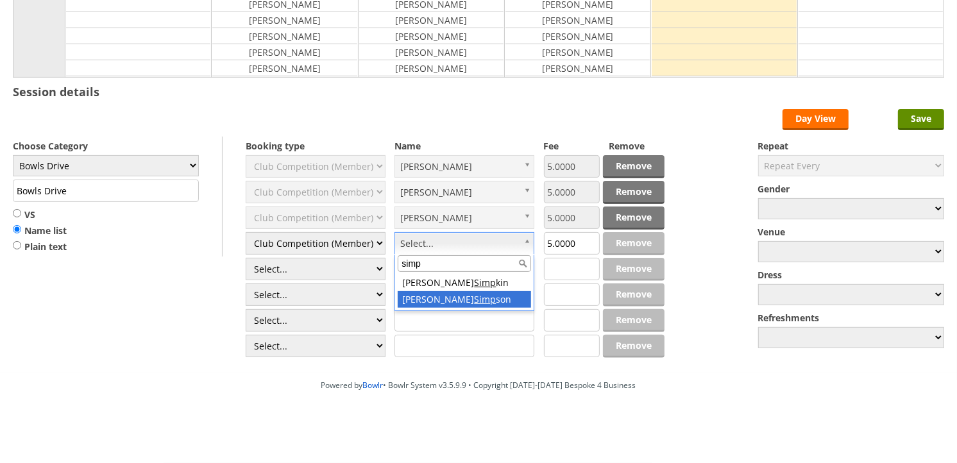
type input "simp"
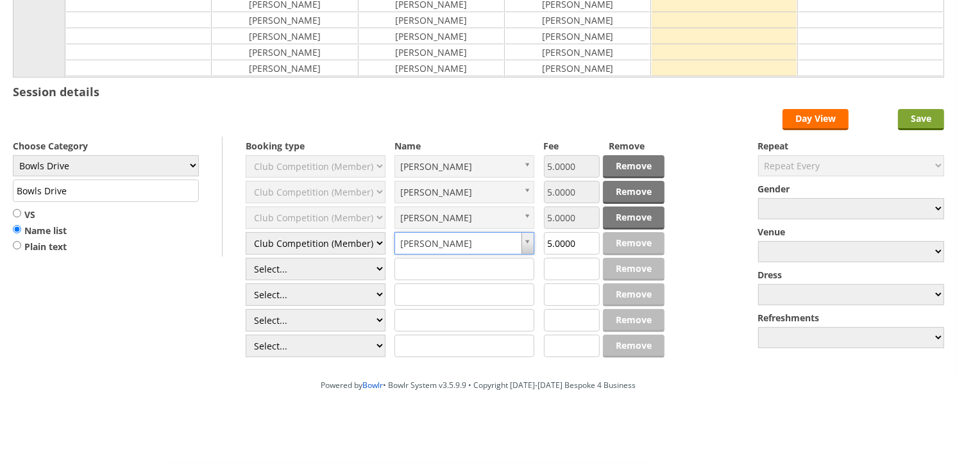
click at [920, 116] on input "Save" at bounding box center [921, 119] width 46 height 21
